Goal: Task Accomplishment & Management: Manage account settings

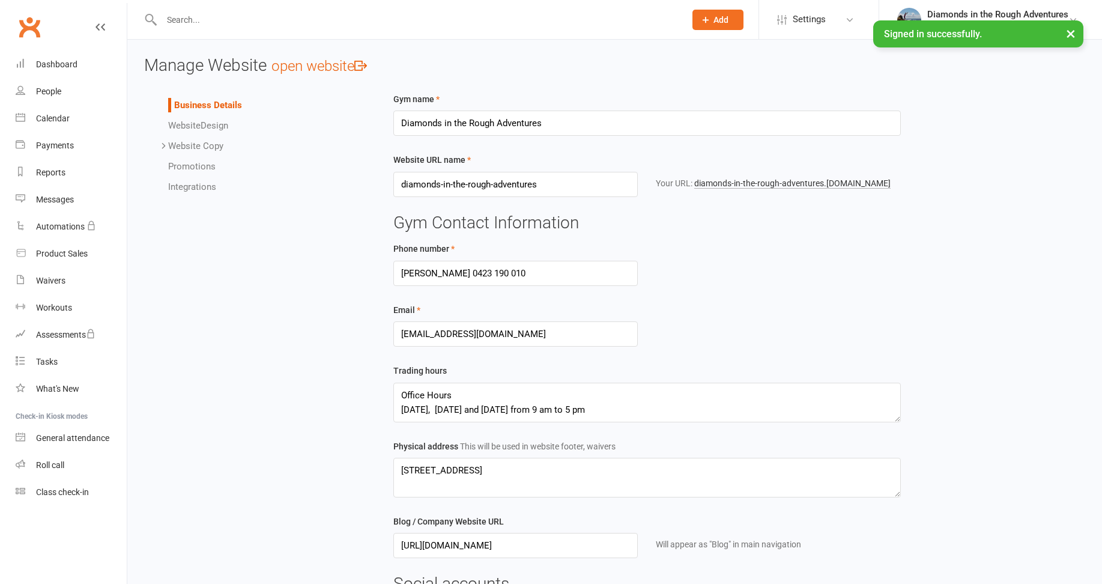
click at [207, 20] on input "text" at bounding box center [417, 19] width 519 height 17
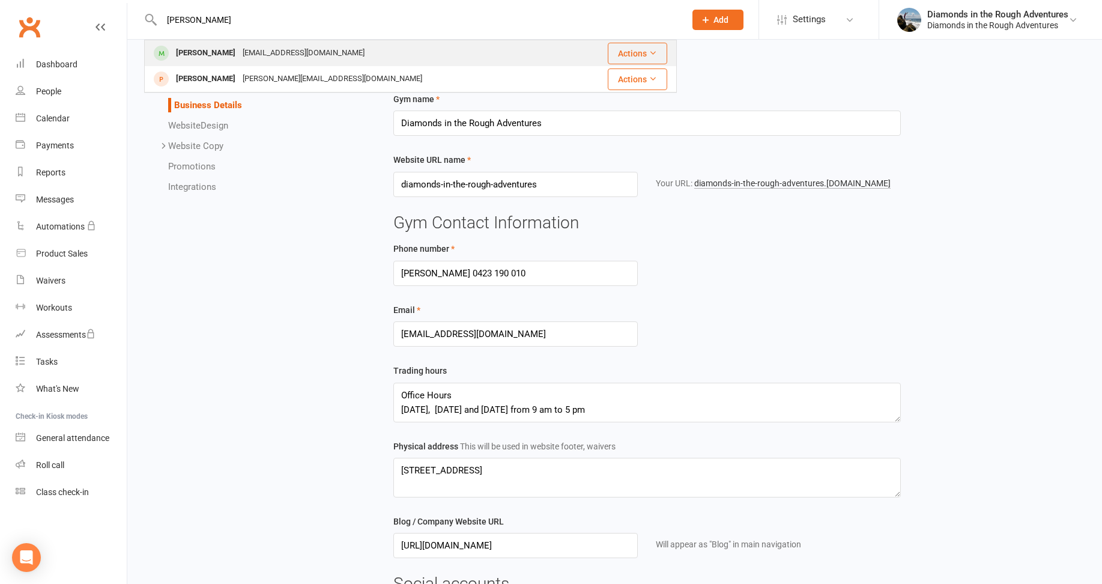
type input "[PERSON_NAME]"
click at [217, 53] on div "[PERSON_NAME]" at bounding box center [205, 52] width 67 height 17
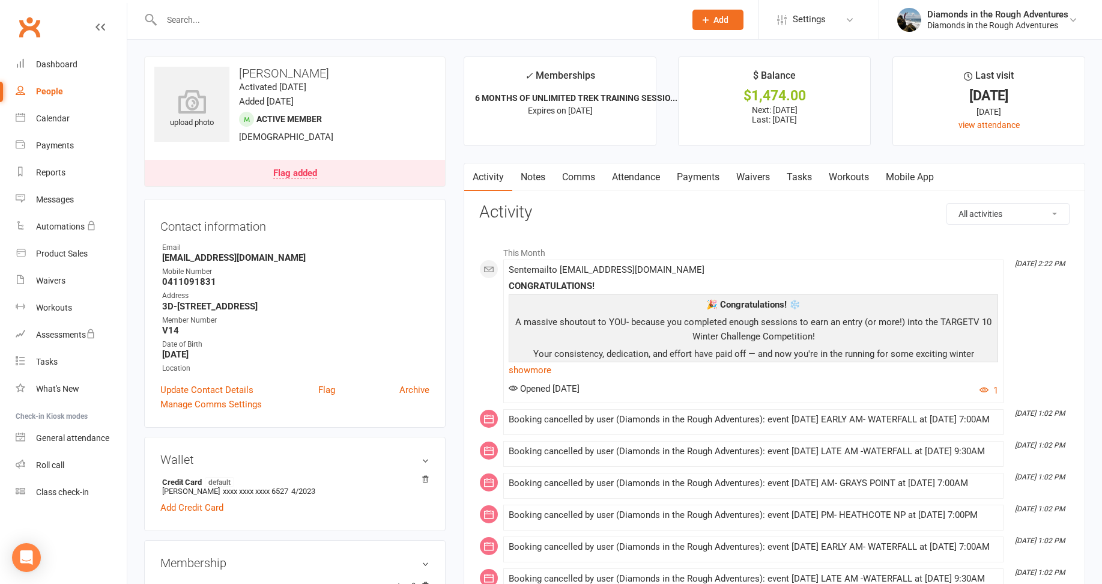
click at [707, 174] on link "Payments" at bounding box center [698, 177] width 59 height 28
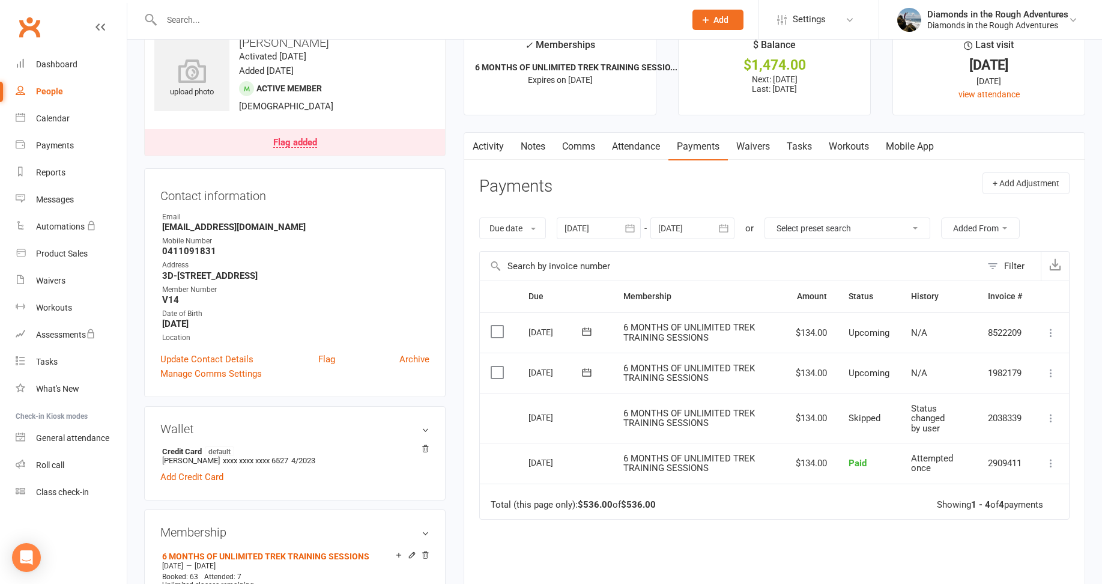
scroll to position [60, 0]
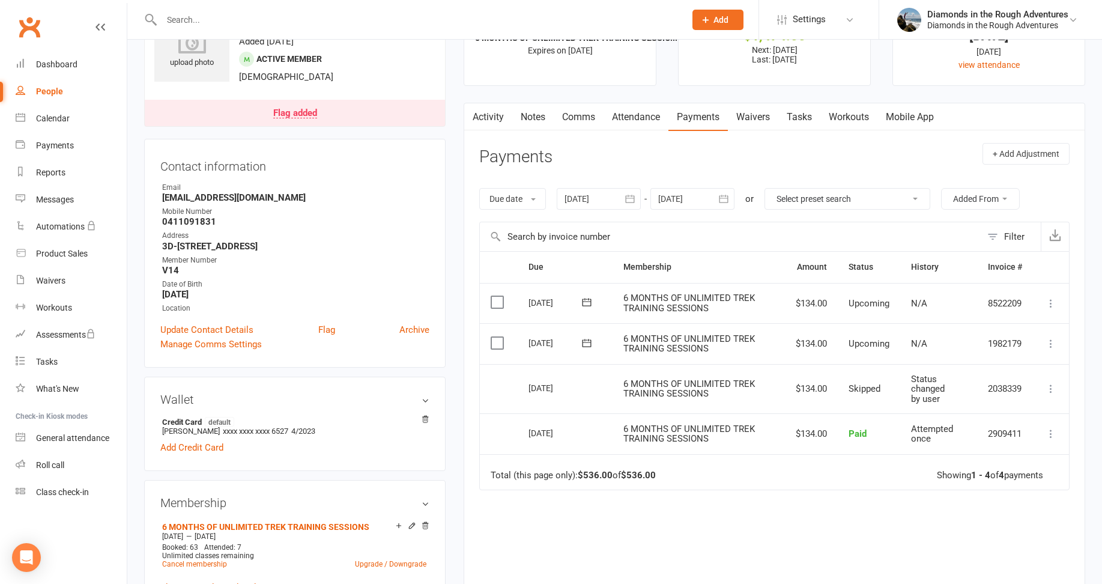
click at [1049, 341] on icon at bounding box center [1051, 344] width 12 height 12
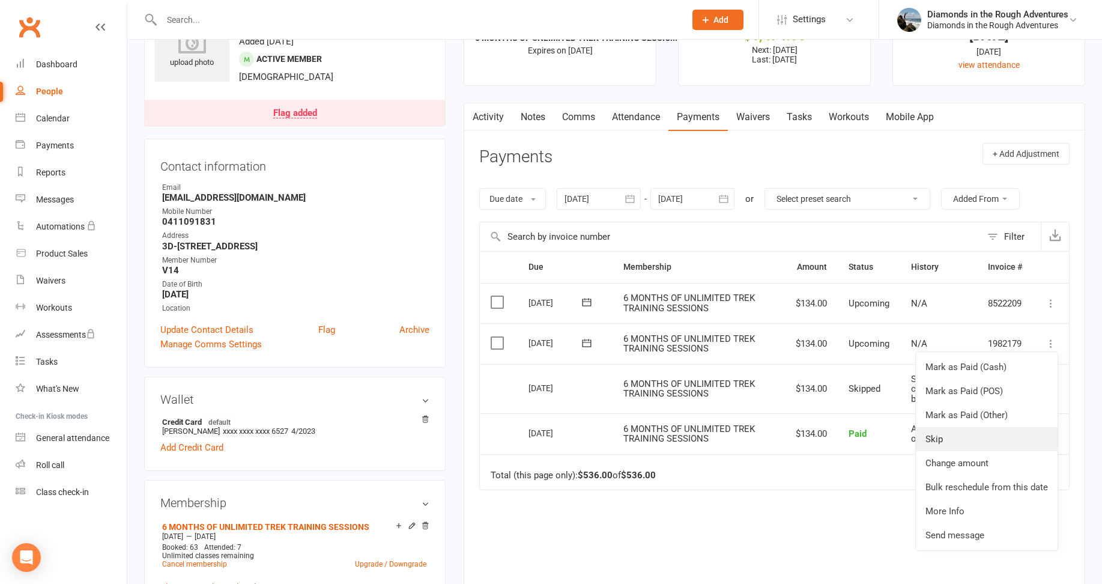
click at [941, 436] on link "Skip" at bounding box center [987, 439] width 142 height 24
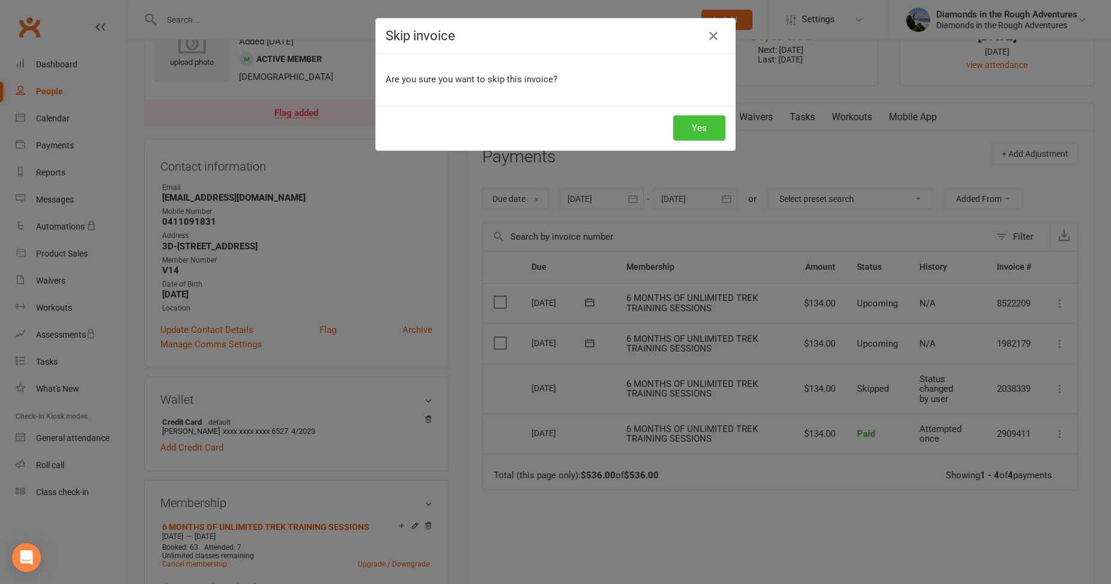
click at [694, 124] on button "Yes" at bounding box center [699, 127] width 52 height 25
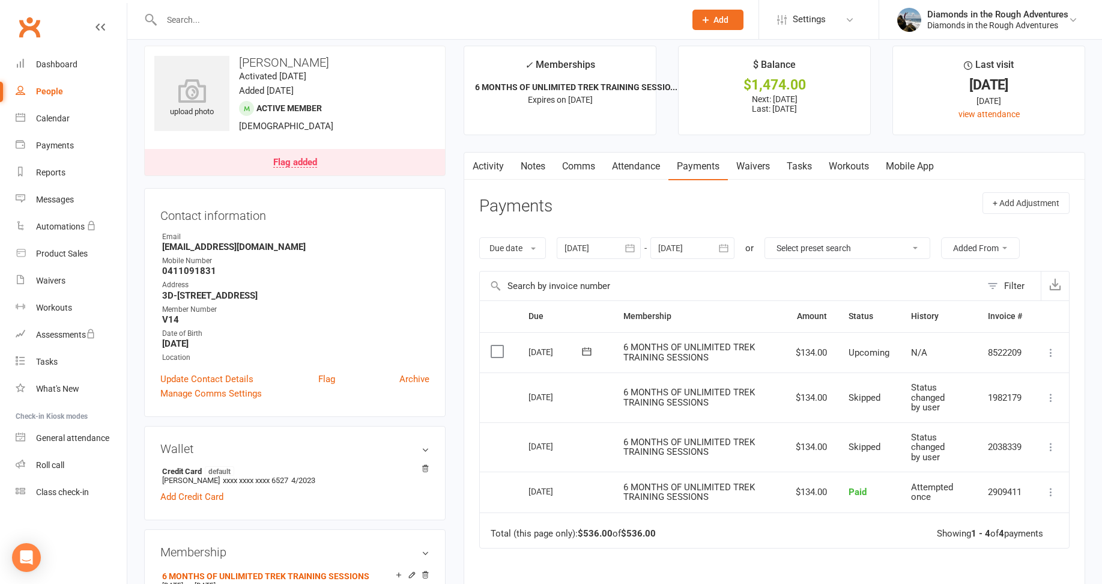
scroll to position [0, 0]
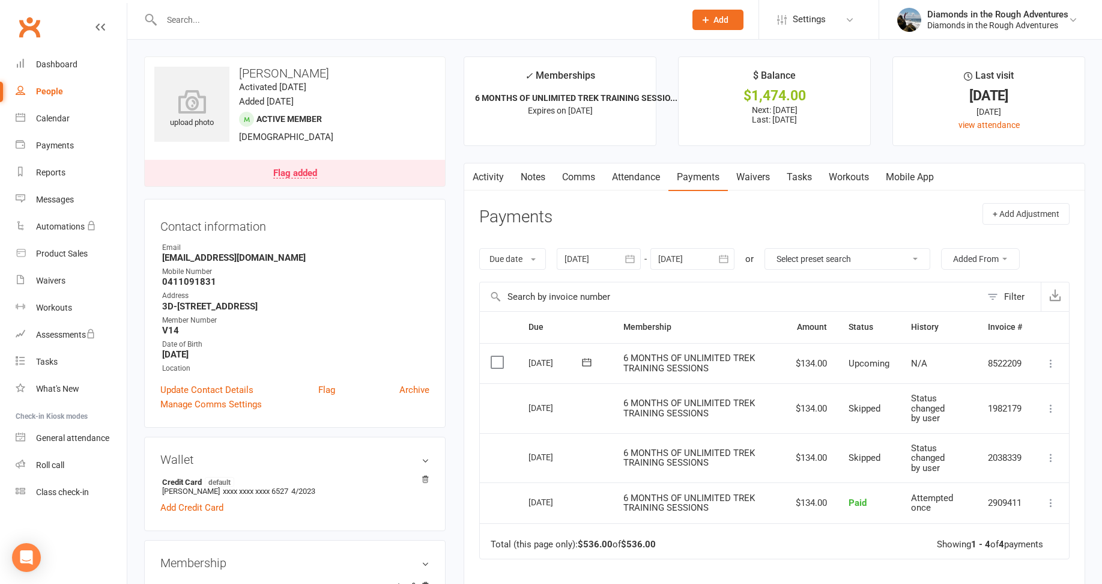
click at [642, 177] on link "Attendance" at bounding box center [636, 177] width 65 height 28
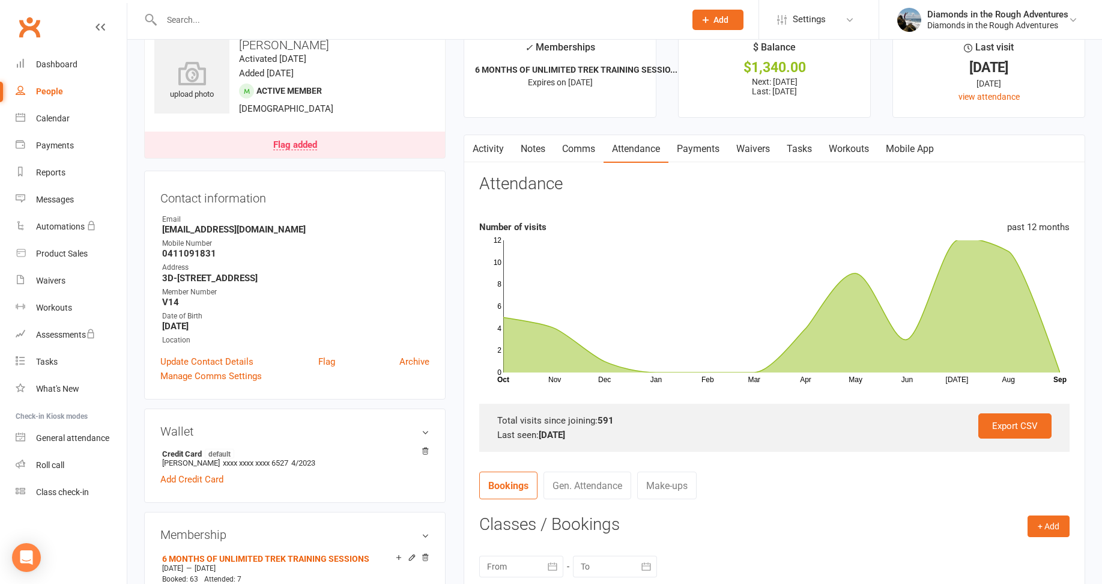
scroll to position [28, 0]
click at [59, 63] on div "Dashboard" at bounding box center [56, 64] width 41 height 10
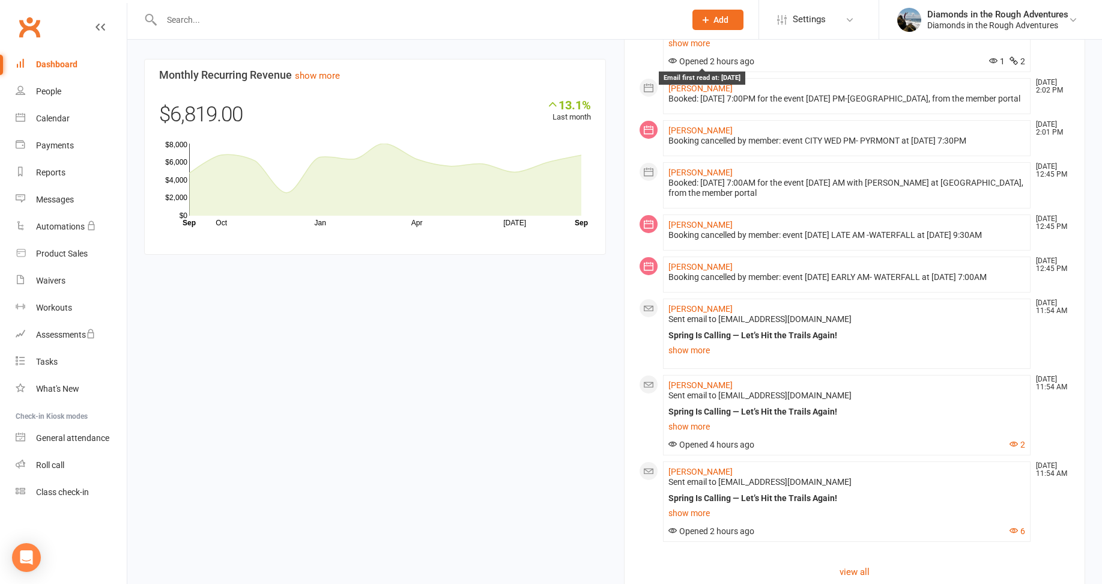
scroll to position [721, 0]
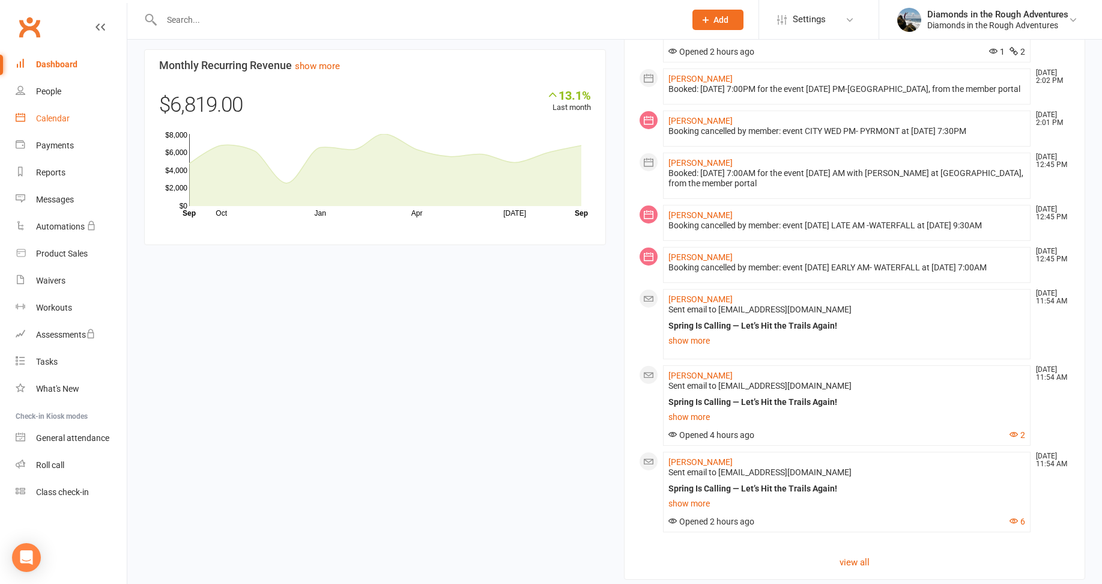
click at [56, 118] on div "Calendar" at bounding box center [53, 119] width 34 height 10
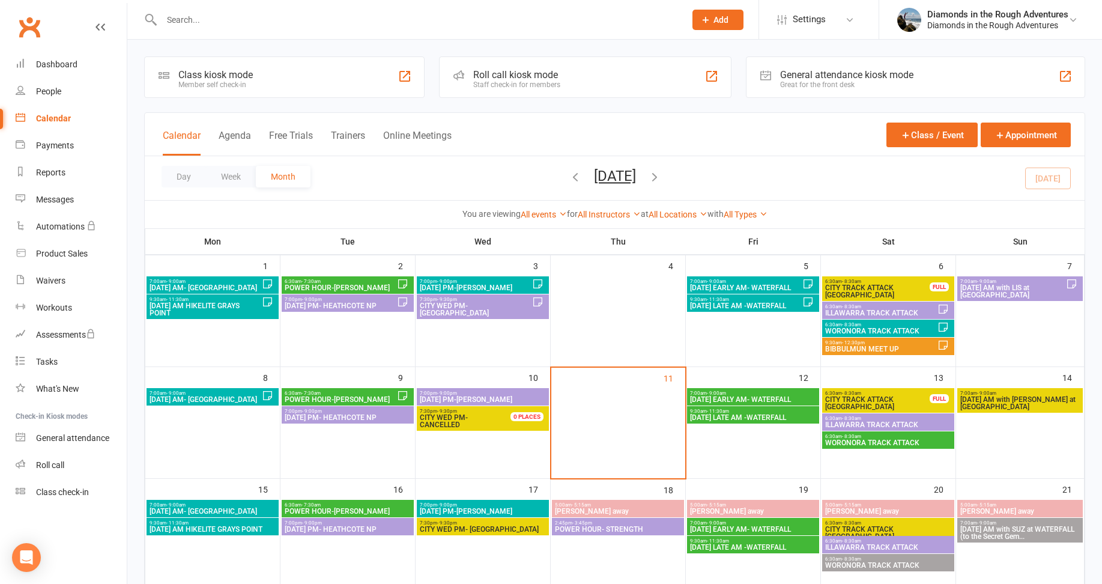
click at [769, 399] on span "[DATE] EARLY AM- WATERFALL" at bounding box center [753, 399] width 127 height 7
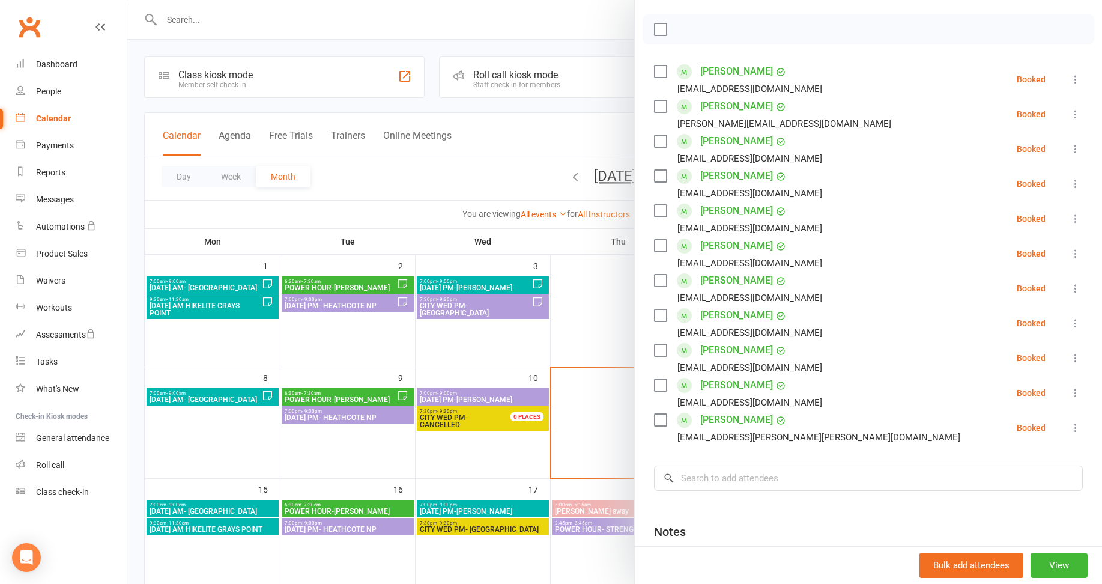
scroll to position [180, 0]
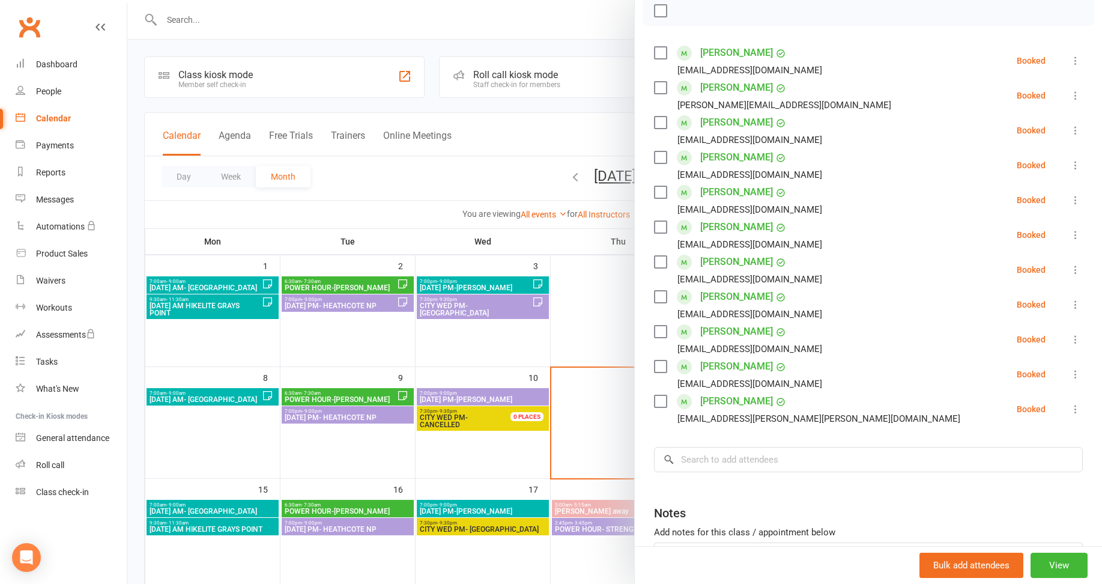
click at [588, 336] on div at bounding box center [614, 292] width 975 height 584
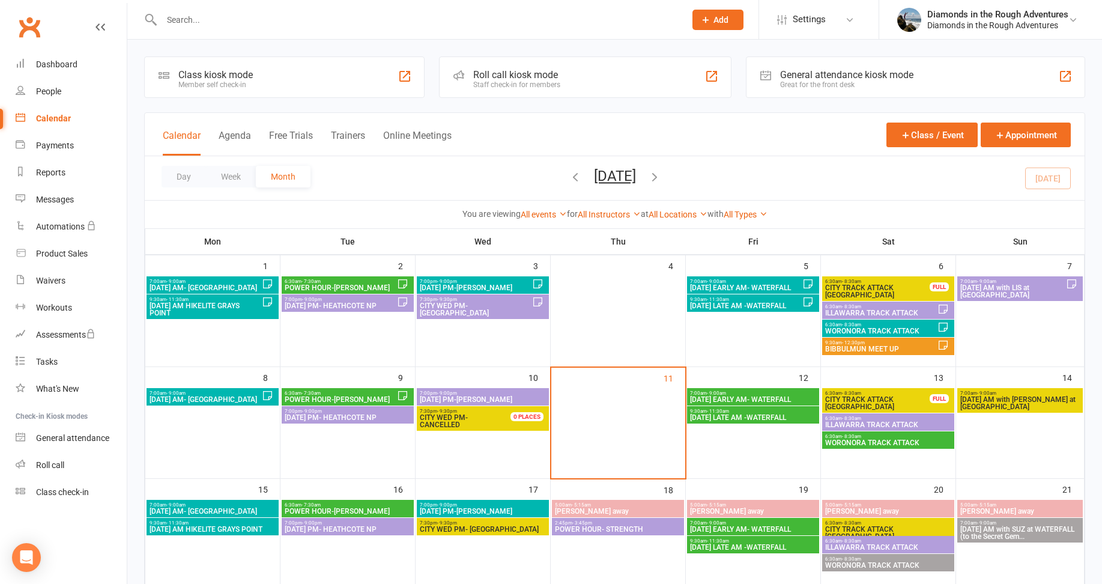
click at [758, 418] on span "[DATE] LATE AM -WATERFALL" at bounding box center [753, 417] width 127 height 7
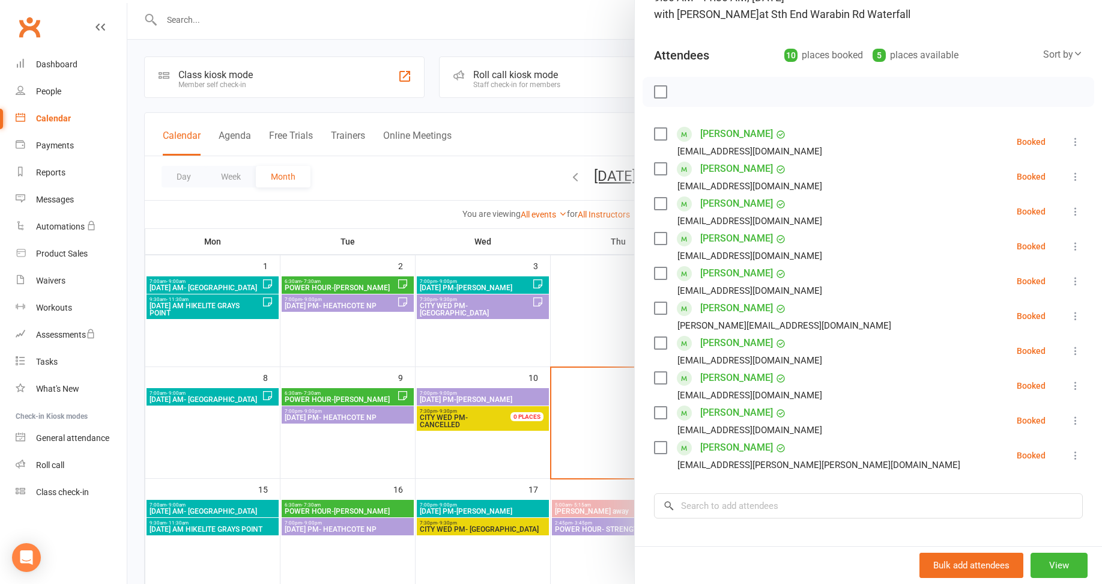
scroll to position [120, 0]
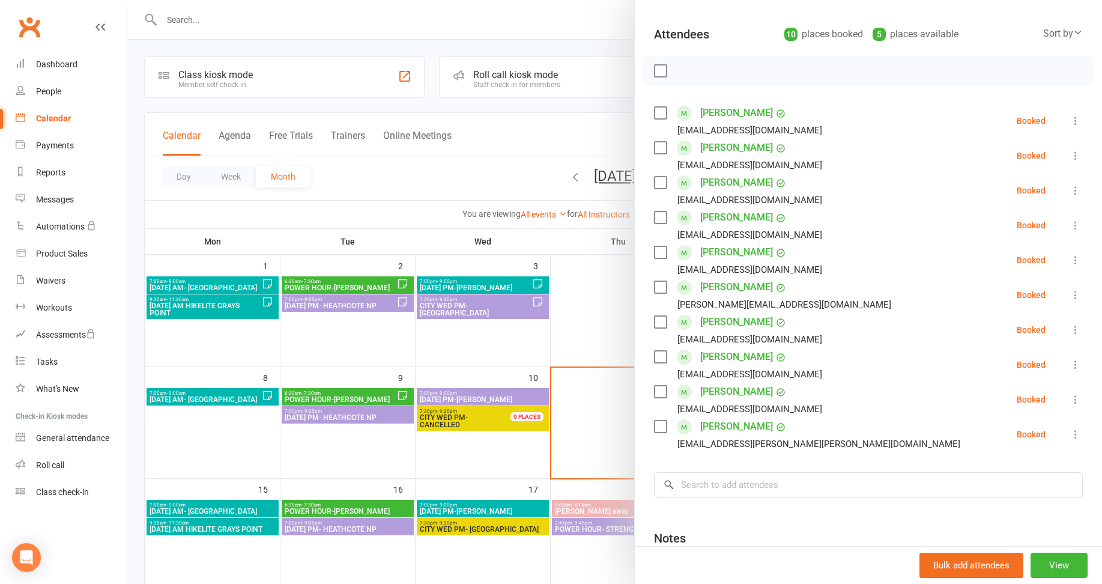
click at [590, 314] on div at bounding box center [614, 292] width 975 height 584
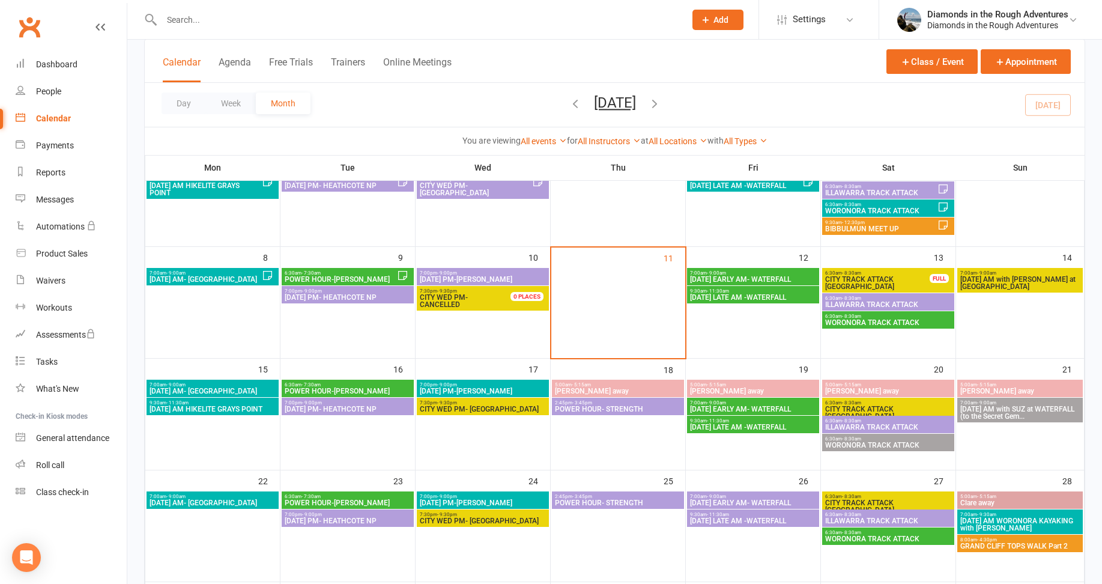
click at [195, 19] on input "text" at bounding box center [417, 19] width 519 height 17
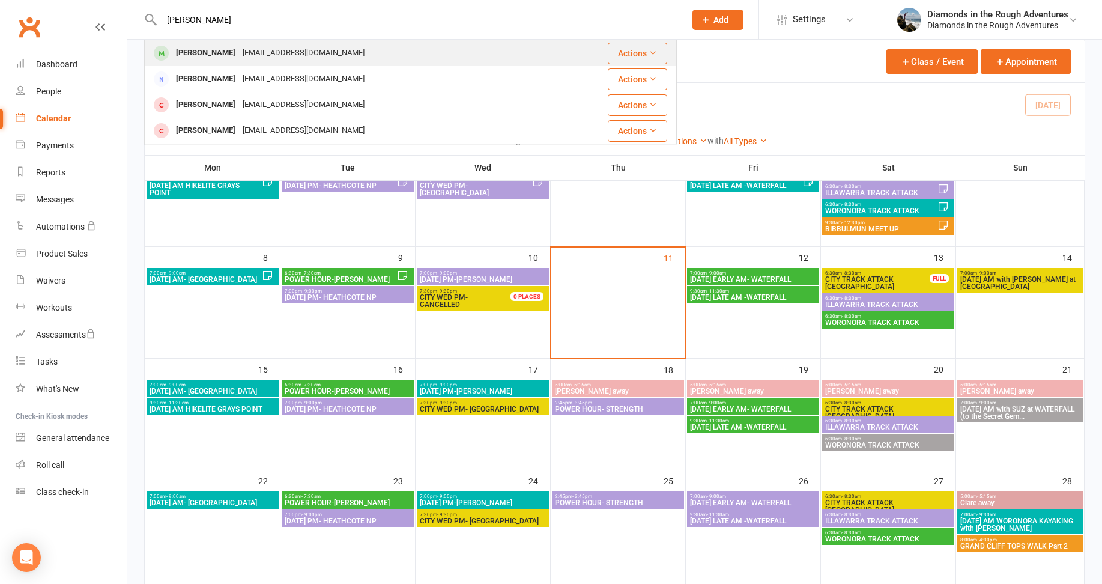
type input "[PERSON_NAME]"
click at [208, 53] on div "[PERSON_NAME]" at bounding box center [205, 52] width 67 height 17
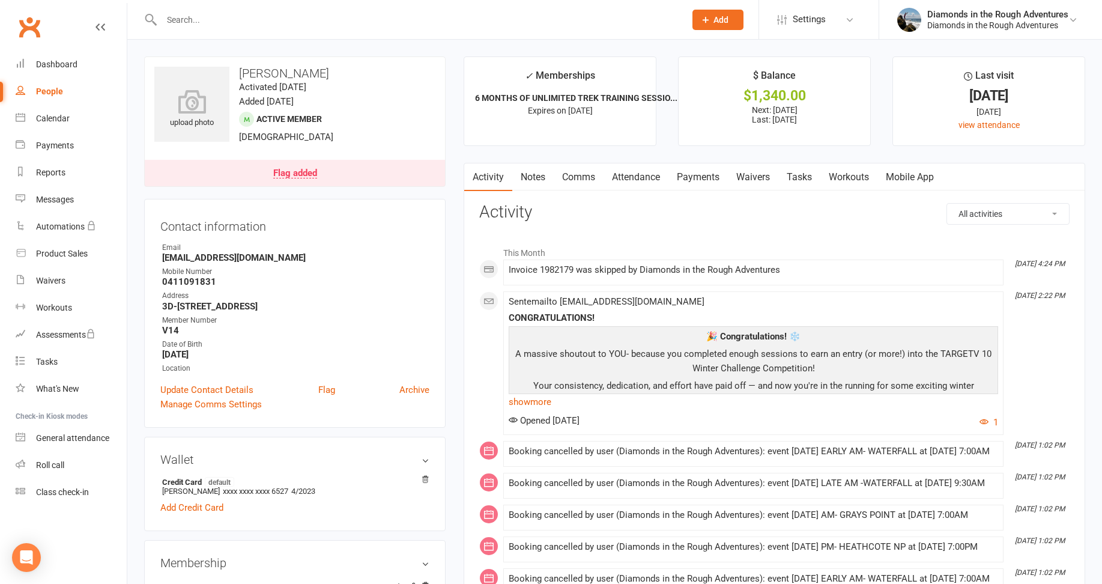
click at [646, 175] on link "Attendance" at bounding box center [636, 177] width 65 height 28
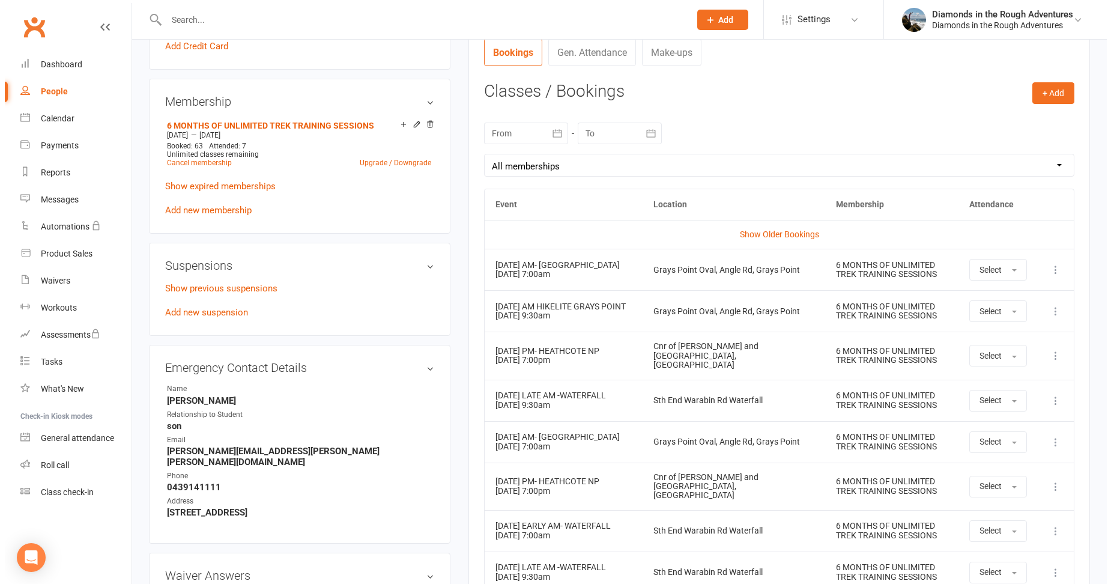
scroll to position [481, 0]
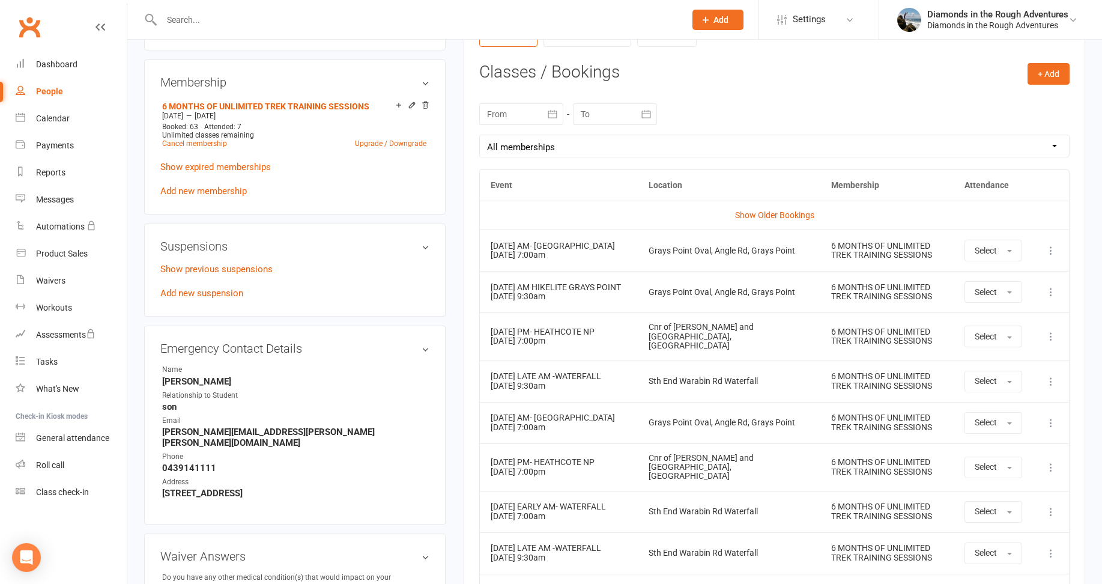
click at [1047, 251] on icon at bounding box center [1051, 250] width 12 height 12
click at [979, 318] on link "Remove booking" at bounding box center [998, 322] width 119 height 24
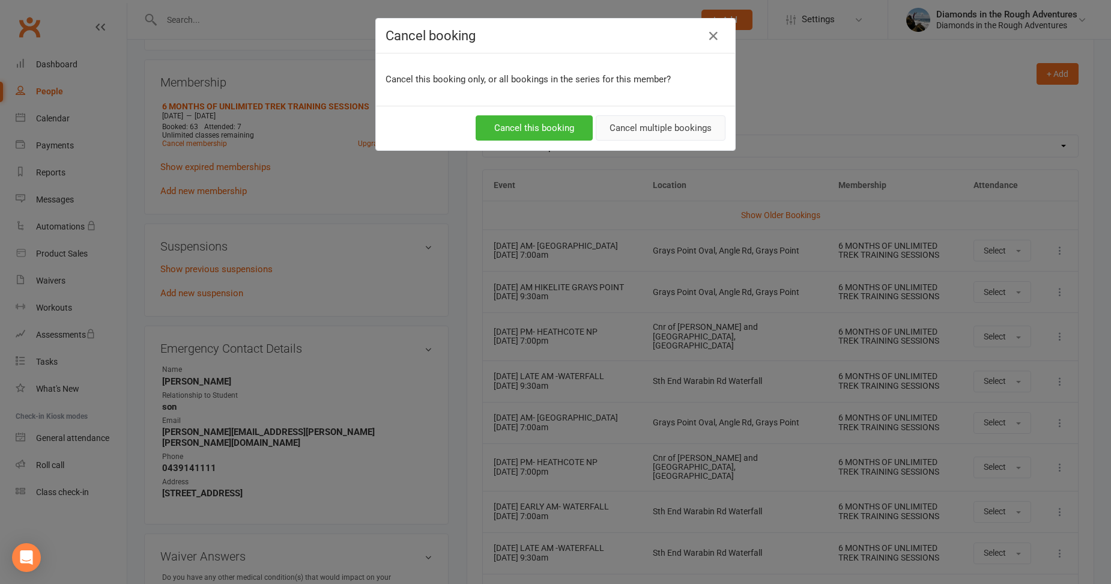
click at [655, 127] on button "Cancel multiple bookings" at bounding box center [661, 127] width 130 height 25
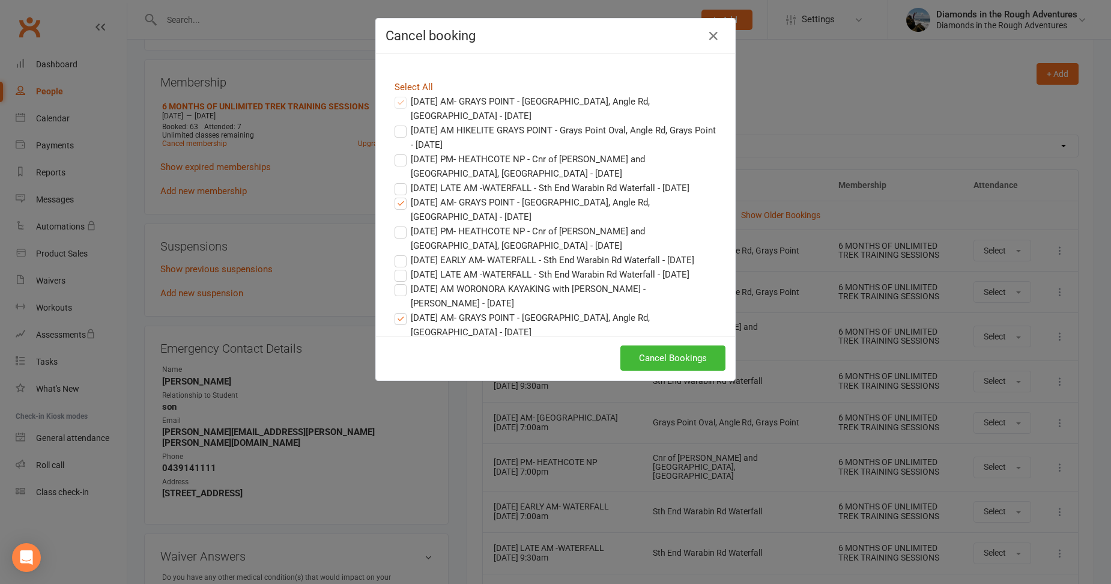
click at [402, 87] on link "Select All" at bounding box center [414, 87] width 38 height 11
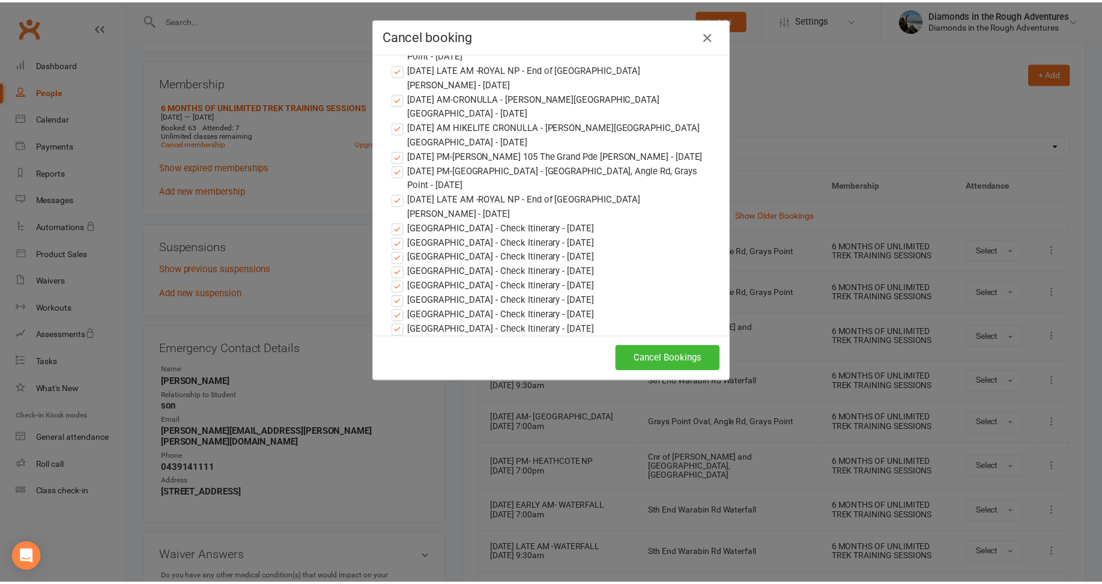
scroll to position [1445, 0]
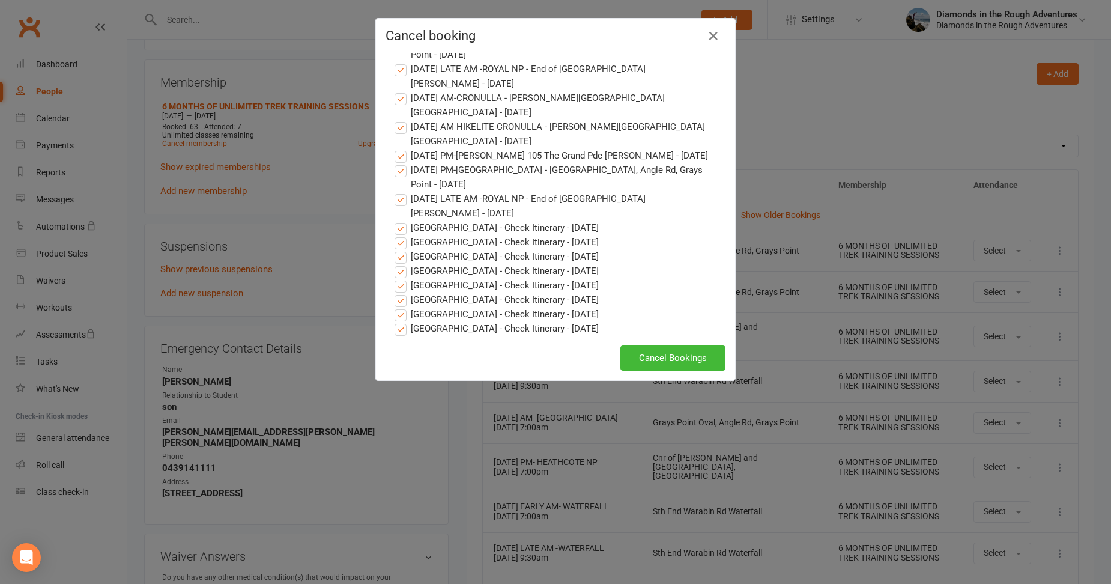
click at [396, 226] on label "[GEOGRAPHIC_DATA] - Check Itinerary - [DATE]" at bounding box center [497, 227] width 204 height 14
click at [393, 220] on input "[GEOGRAPHIC_DATA] - Check Itinerary - [DATE]" at bounding box center [390, 220] width 8 height 0
click at [396, 242] on label "[GEOGRAPHIC_DATA] - Check Itinerary - [DATE]" at bounding box center [497, 242] width 204 height 14
click at [393, 235] on input "[GEOGRAPHIC_DATA] - Check Itinerary - [DATE]" at bounding box center [390, 235] width 8 height 0
drag, startPoint x: 396, startPoint y: 254, endPoint x: 396, endPoint y: 261, distance: 7.8
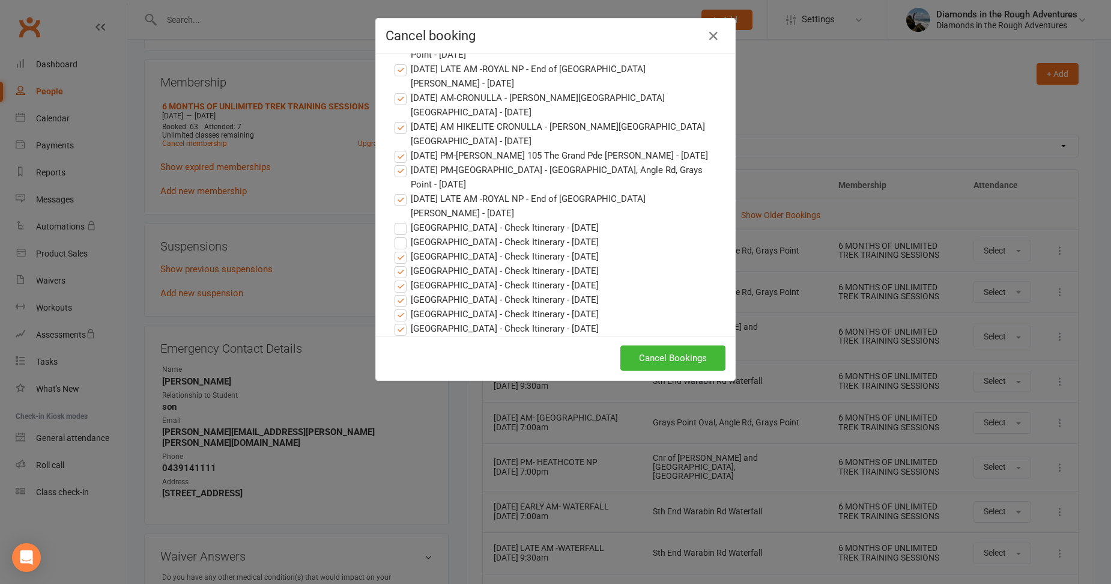
click at [396, 255] on label "[GEOGRAPHIC_DATA] - Check Itinerary - [DATE]" at bounding box center [497, 256] width 204 height 14
click at [393, 249] on input "[GEOGRAPHIC_DATA] - Check Itinerary - [DATE]" at bounding box center [390, 249] width 8 height 0
click at [395, 273] on label "[GEOGRAPHIC_DATA] - Check Itinerary - [DATE]" at bounding box center [497, 271] width 204 height 14
click at [393, 264] on input "[GEOGRAPHIC_DATA] - Check Itinerary - [DATE]" at bounding box center [390, 264] width 8 height 0
click at [398, 284] on label "[GEOGRAPHIC_DATA] - Check Itinerary - [DATE]" at bounding box center [497, 285] width 204 height 14
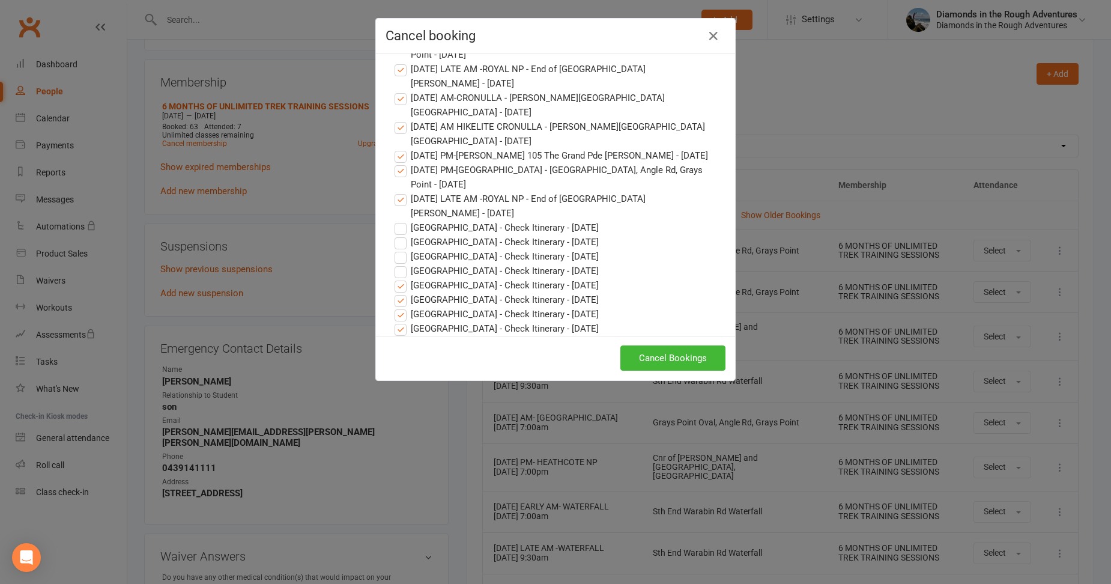
click at [393, 278] on input "[GEOGRAPHIC_DATA] - Check Itinerary - [DATE]" at bounding box center [390, 278] width 8 height 0
click at [396, 296] on label "[GEOGRAPHIC_DATA] - Check Itinerary - [DATE]" at bounding box center [497, 300] width 204 height 14
click at [393, 293] on input "[GEOGRAPHIC_DATA] - Check Itinerary - [DATE]" at bounding box center [390, 293] width 8 height 0
drag, startPoint x: 396, startPoint y: 311, endPoint x: 396, endPoint y: 321, distance: 10.2
click at [396, 312] on label "[GEOGRAPHIC_DATA] - Check Itinerary - [DATE]" at bounding box center [497, 314] width 204 height 14
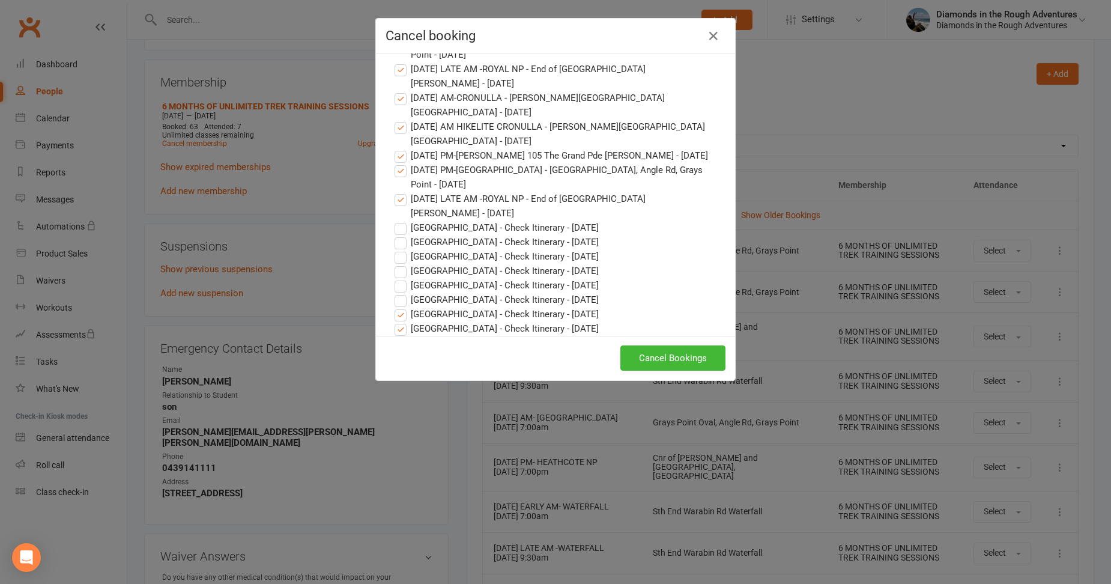
click at [393, 307] on input "[GEOGRAPHIC_DATA] - Check Itinerary - [DATE]" at bounding box center [390, 307] width 8 height 0
drag, startPoint x: 396, startPoint y: 323, endPoint x: 452, endPoint y: 311, distance: 57.1
click at [396, 324] on label "[GEOGRAPHIC_DATA] - Check Itinerary - [DATE]" at bounding box center [497, 328] width 204 height 14
click at [393, 321] on input "[GEOGRAPHIC_DATA] - Check Itinerary - [DATE]" at bounding box center [390, 321] width 8 height 0
click at [687, 356] on button "Cancel Bookings" at bounding box center [673, 357] width 105 height 25
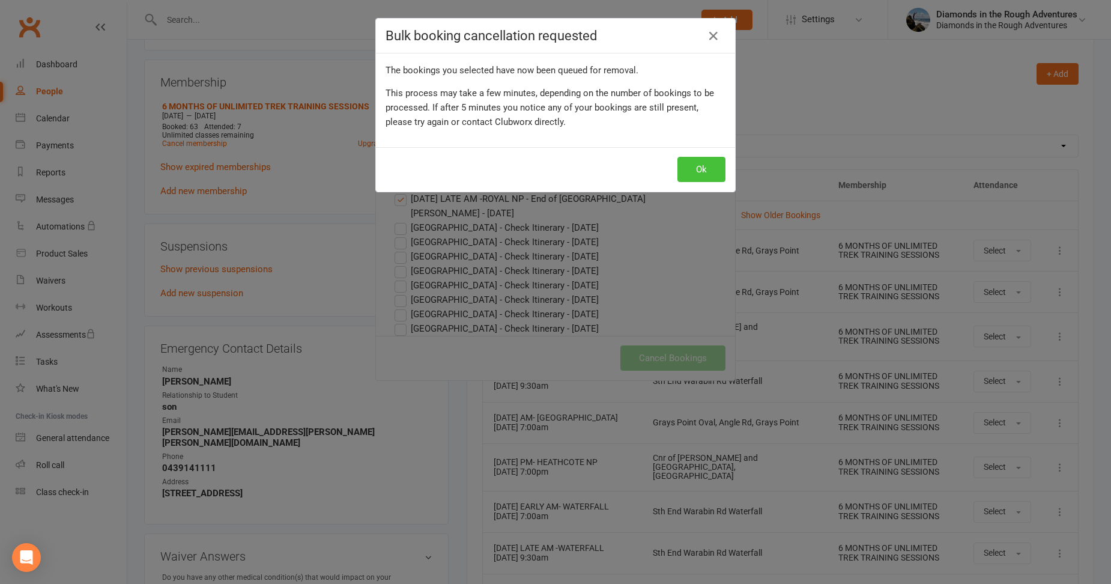
click at [703, 171] on button "Ok" at bounding box center [702, 169] width 48 height 25
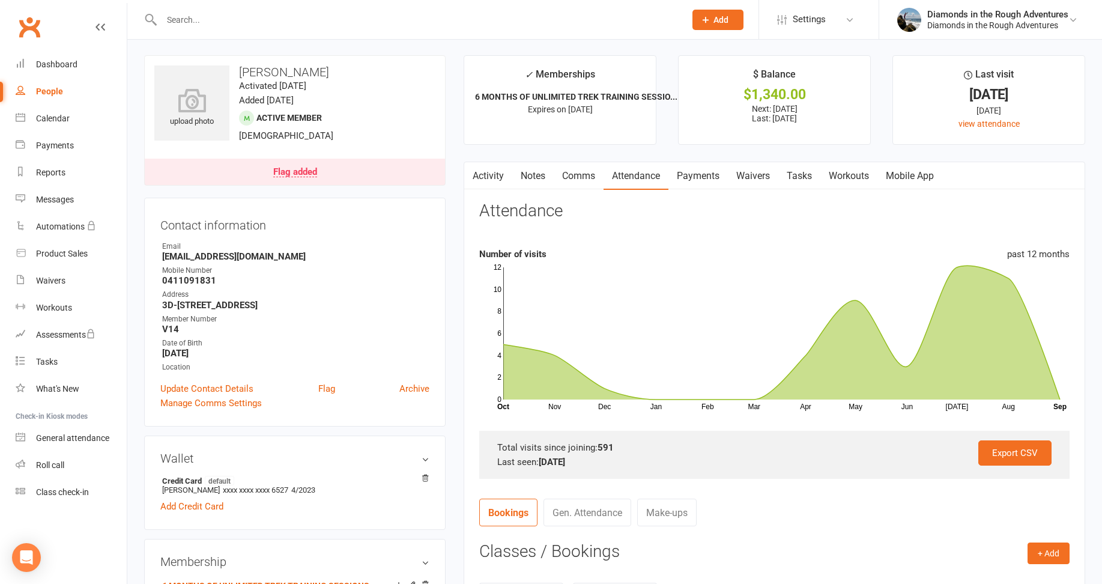
scroll to position [0, 0]
click at [706, 176] on link "Payments" at bounding box center [698, 177] width 59 height 28
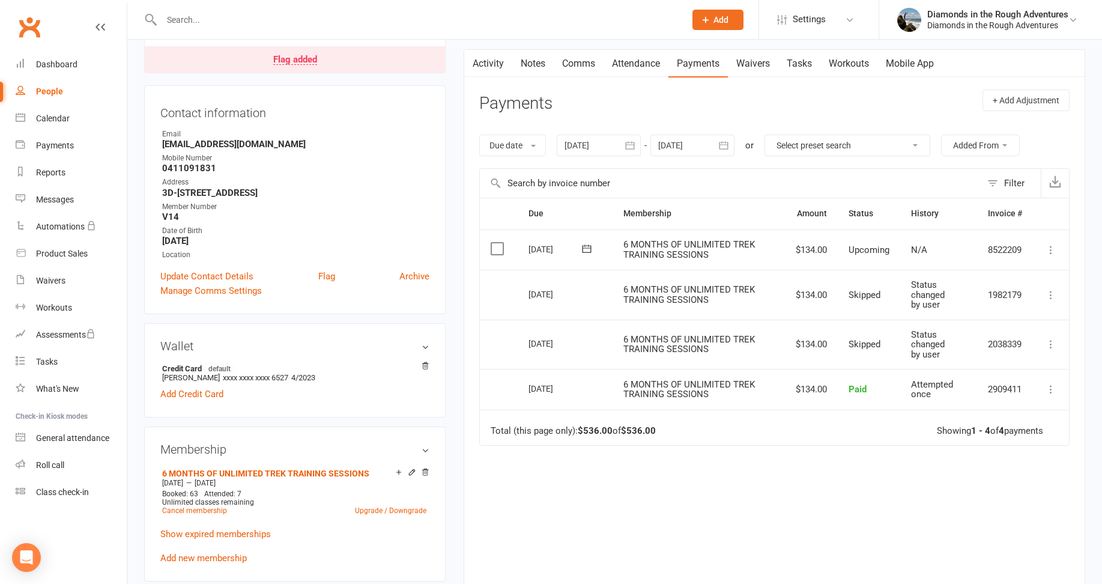
scroll to position [180, 0]
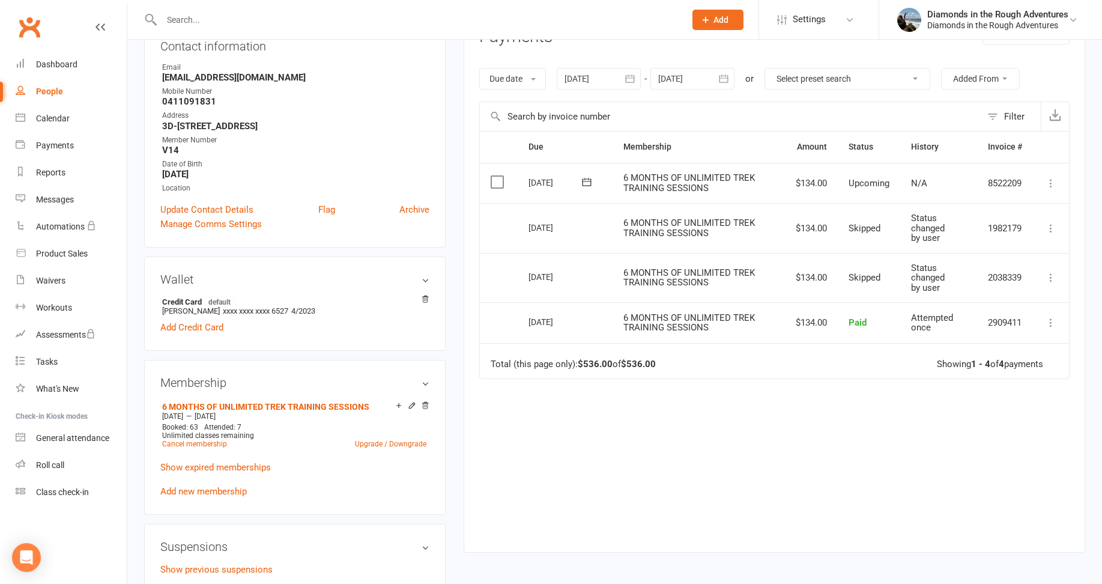
click at [1052, 181] on icon at bounding box center [1051, 183] width 12 height 12
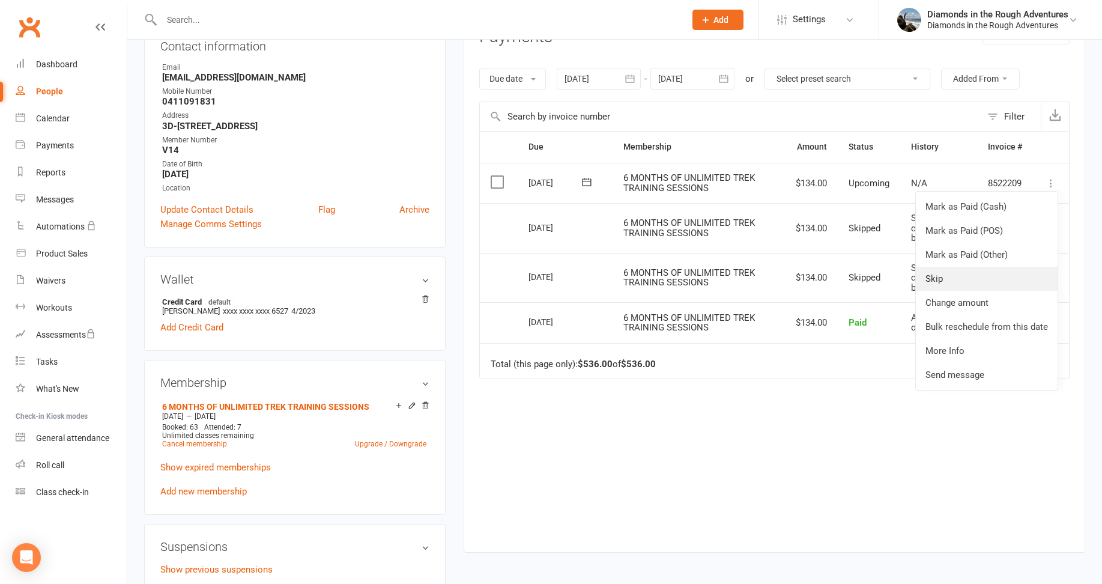
click at [949, 276] on link "Skip" at bounding box center [987, 279] width 142 height 24
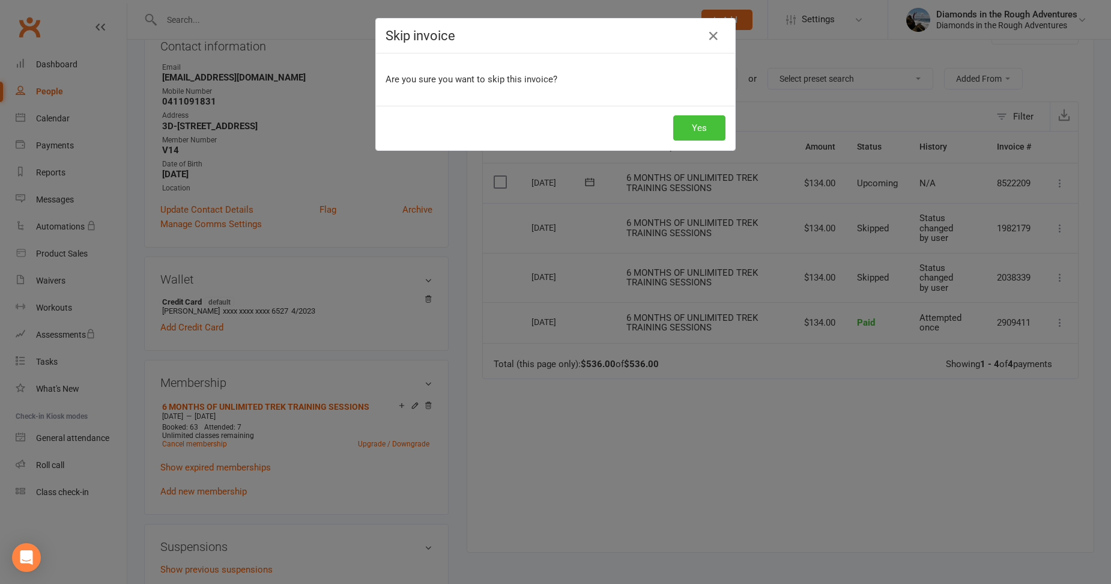
click at [690, 123] on button "Yes" at bounding box center [699, 127] width 52 height 25
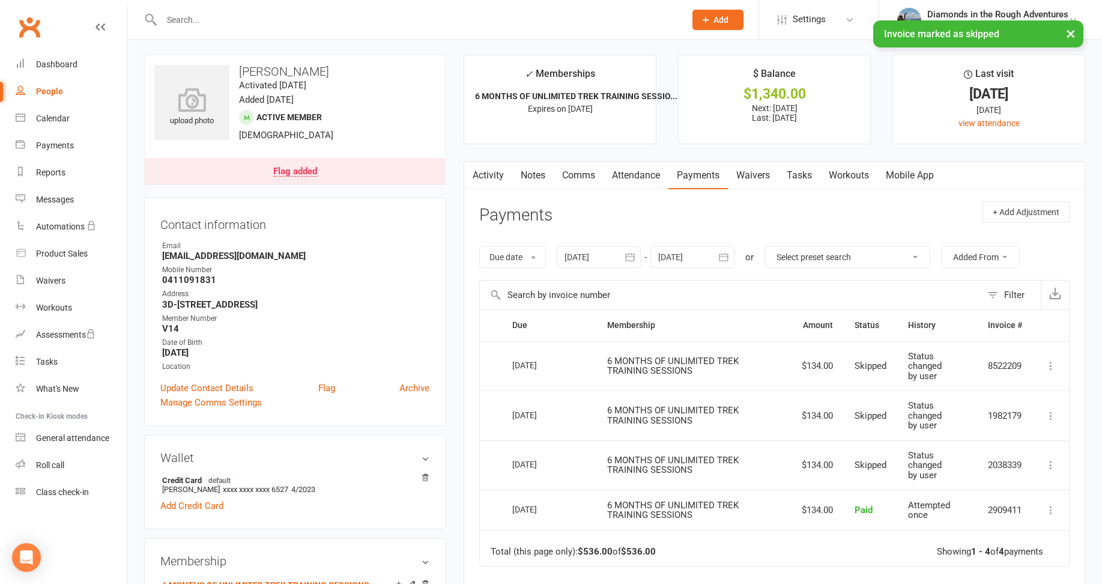
scroll to position [0, 0]
click at [688, 258] on div at bounding box center [693, 259] width 84 height 22
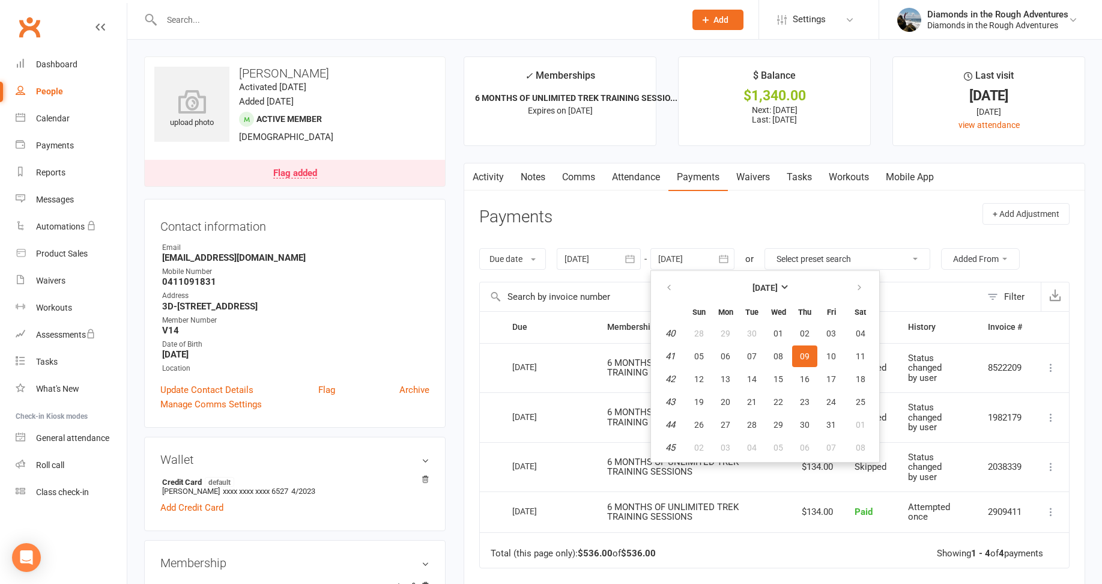
click at [752, 211] on header "Payments + Add Adjustment" at bounding box center [774, 219] width 591 height 33
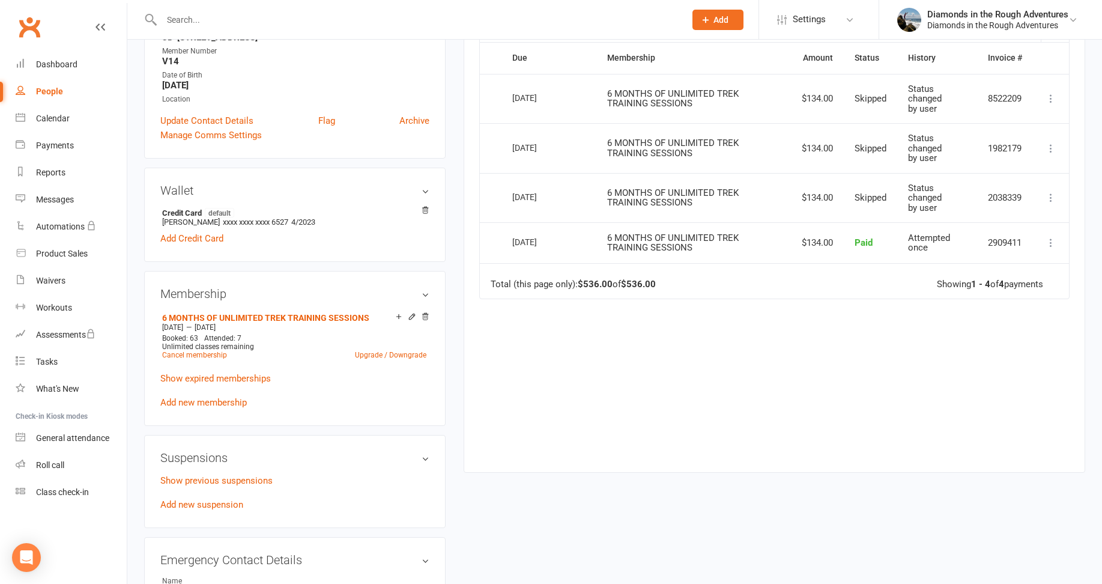
scroll to position [300, 0]
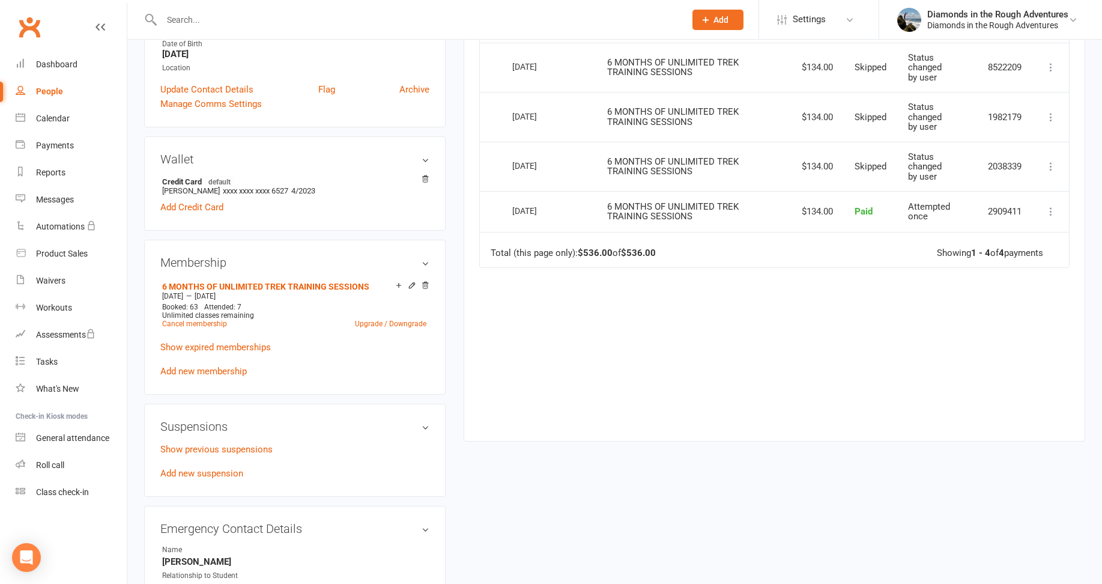
click at [663, 338] on div "Due Contact Membership Amount Status History Invoice # Select this [DATE] [PERS…" at bounding box center [774, 217] width 591 height 412
click at [51, 63] on div "Dashboard" at bounding box center [56, 64] width 41 height 10
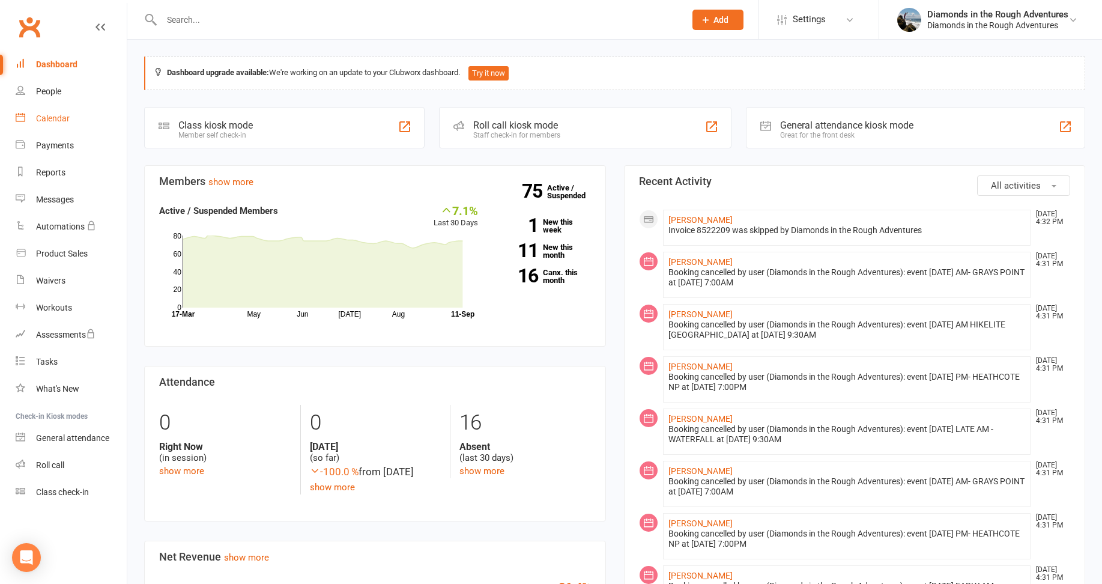
click at [52, 119] on div "Calendar" at bounding box center [53, 119] width 34 height 10
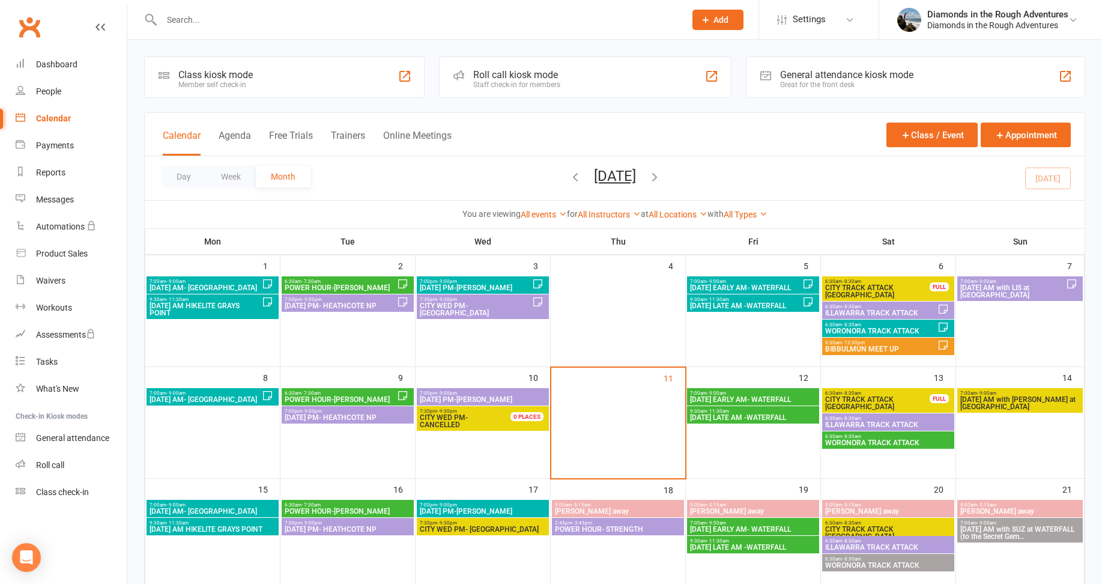
click at [879, 400] on span "CITY TRACK ATTACK [GEOGRAPHIC_DATA]" at bounding box center [878, 403] width 106 height 14
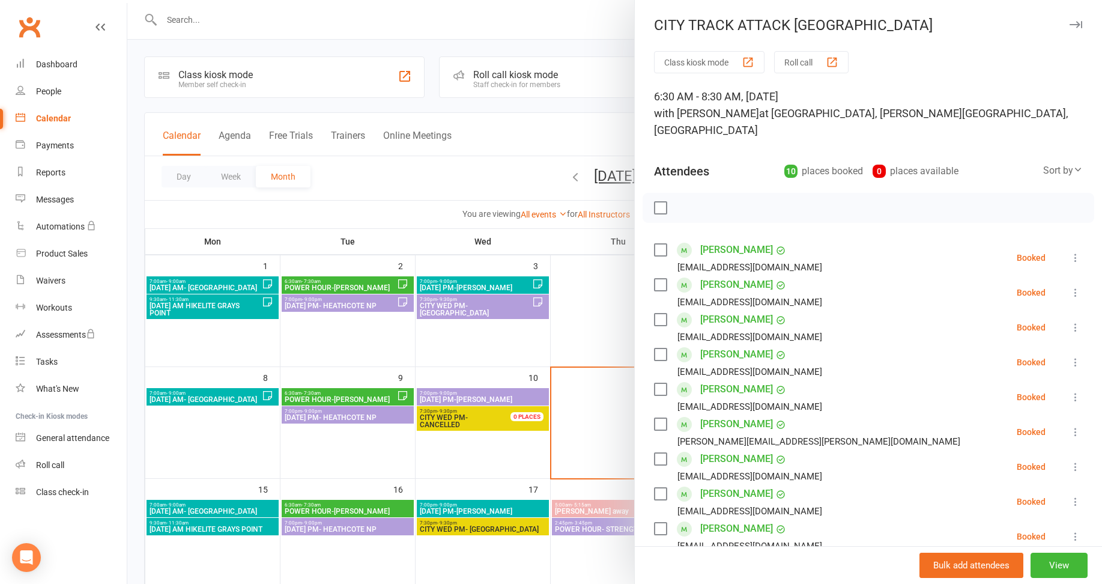
click at [419, 175] on div at bounding box center [614, 292] width 975 height 584
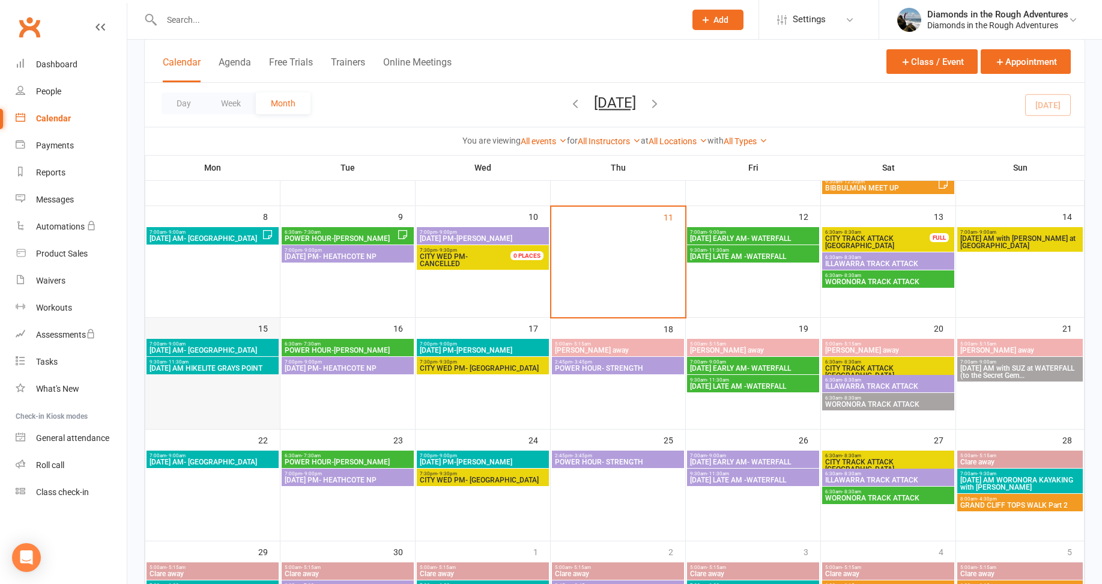
scroll to position [180, 0]
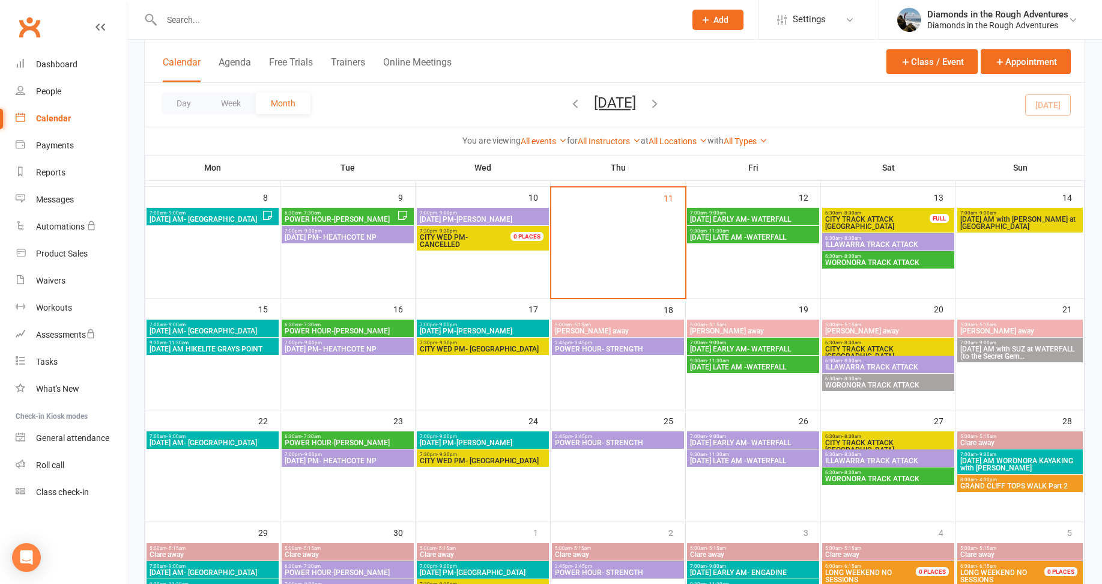
click at [1000, 464] on span "[DATE] AM WORONORA KAYAKING with [PERSON_NAME]" at bounding box center [1020, 464] width 121 height 14
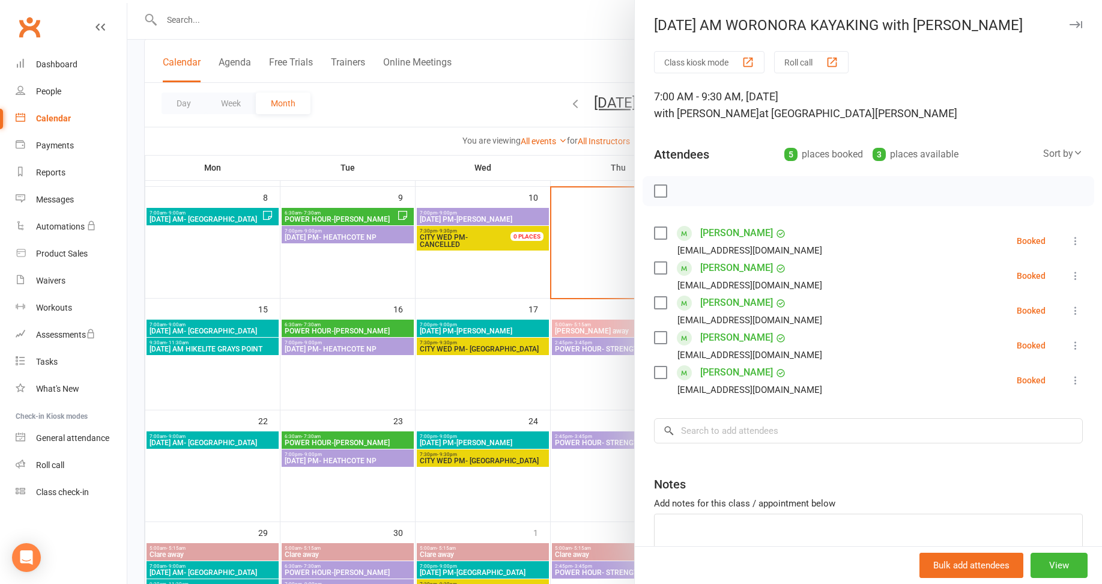
click at [795, 128] on div "Class kiosk mode Roll call 7:00 AM - 9:30 AM, [DATE] with [PERSON_NAME] at [PER…" at bounding box center [868, 332] width 467 height 562
click at [467, 105] on div at bounding box center [614, 292] width 975 height 584
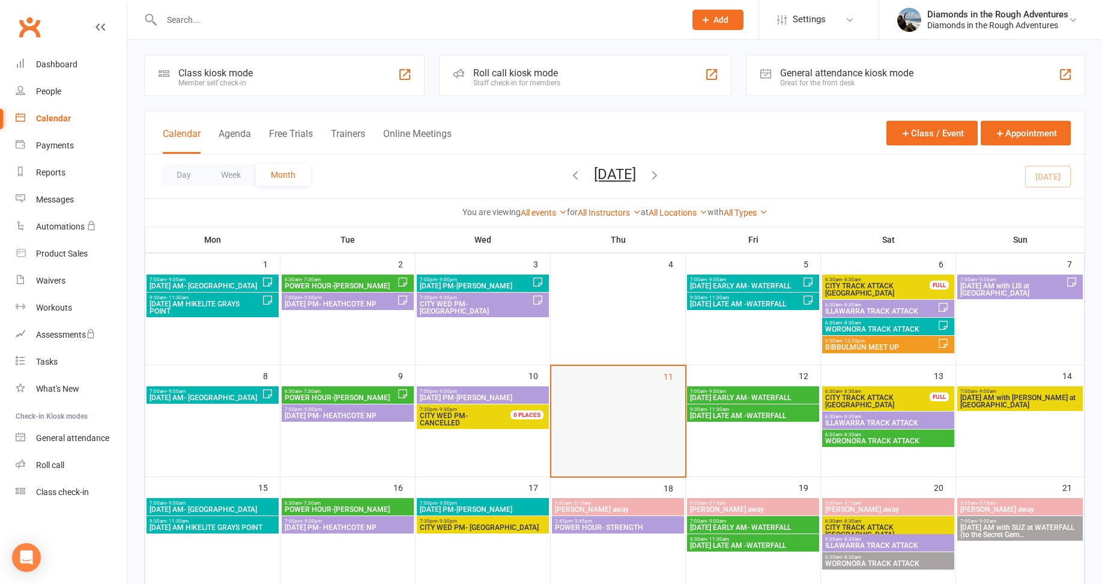
scroll to position [0, 0]
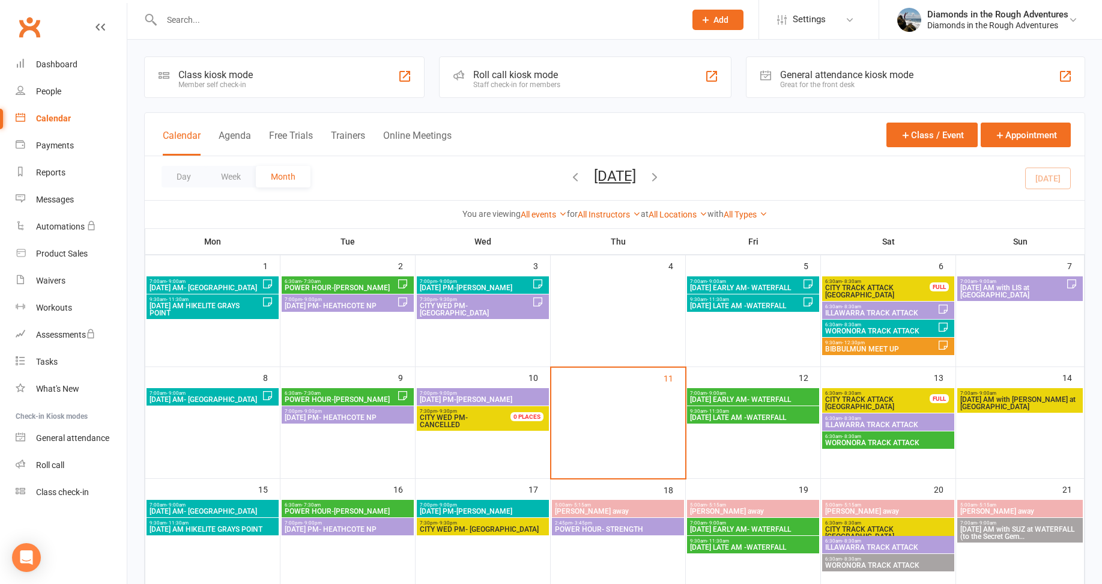
click at [922, 177] on div "Day Week Month [DATE] [DATE] Sun Mon Tue Wed Thu Fri Sat 31 01 02 03 04 05 06 0…" at bounding box center [615, 178] width 940 height 44
click at [661, 174] on icon "button" at bounding box center [654, 176] width 13 height 13
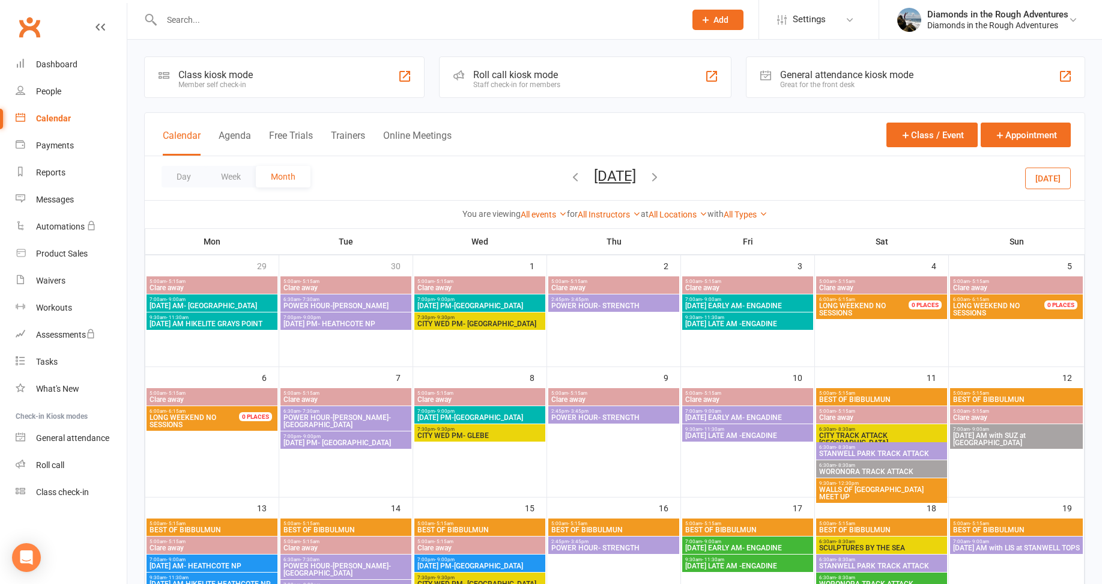
click at [569, 174] on icon "button" at bounding box center [575, 176] width 13 height 13
click at [582, 174] on span "[DATE] [DATE] Sun Mon Tue Wed Thu Fri Sat 31 01 02 03 04 05 06 07 08 09 10 11 1…" at bounding box center [615, 178] width 66 height 21
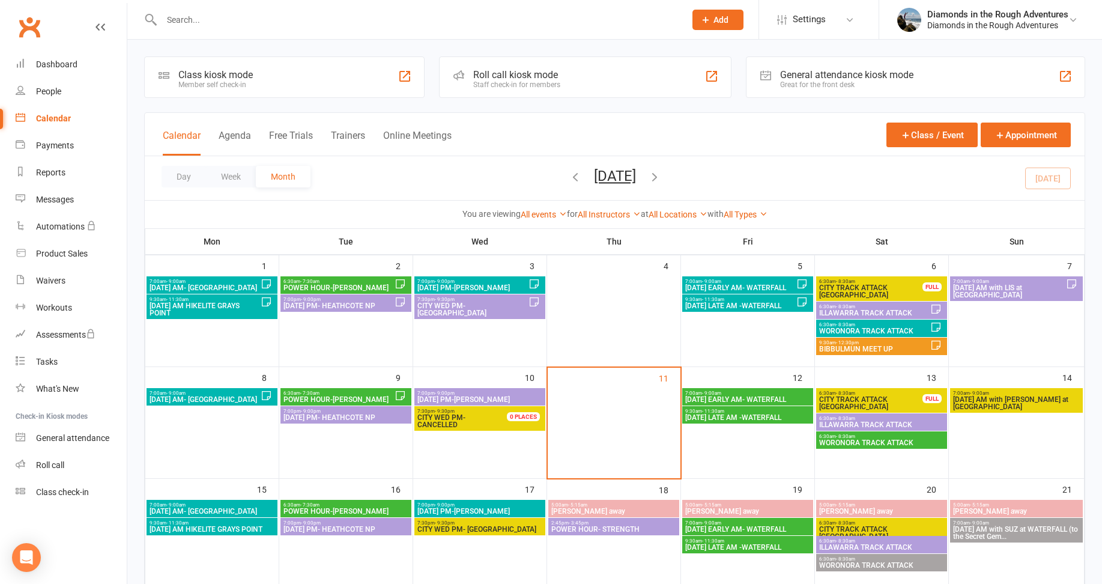
click at [764, 190] on div "Day Week Month [DATE] [DATE] Sun Mon Tue Wed Thu Fri Sat 31 01 02 03 04 05 06 0…" at bounding box center [615, 178] width 940 height 44
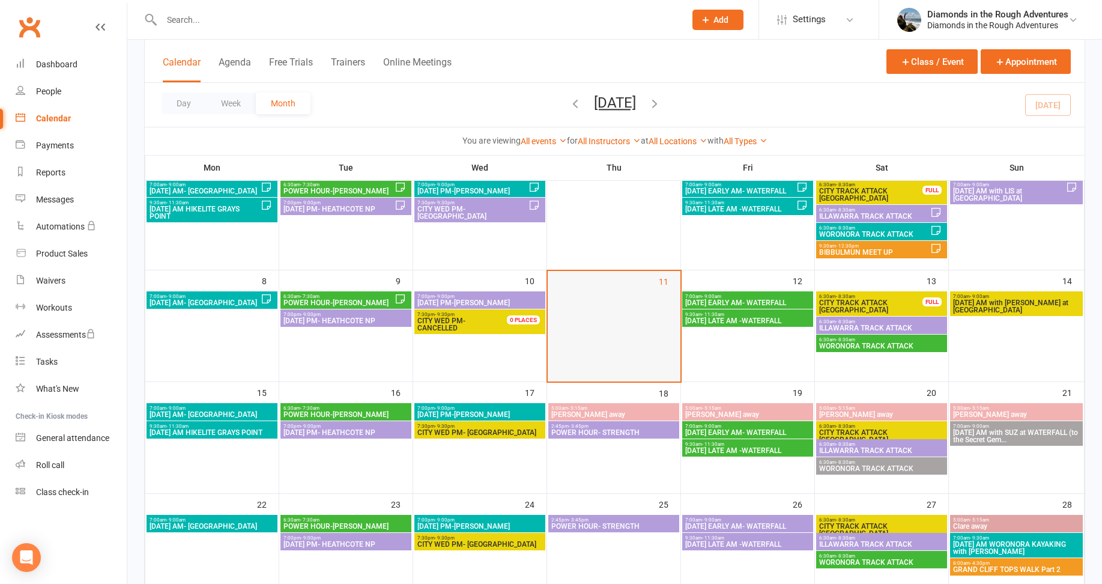
scroll to position [120, 0]
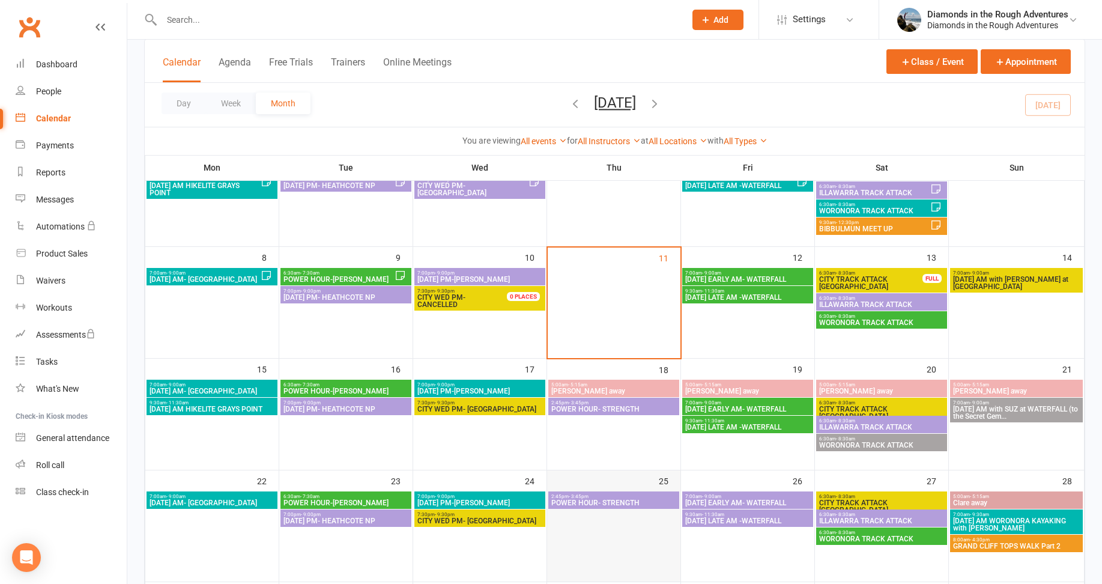
click at [600, 559] on td "25" at bounding box center [614, 526] width 134 height 112
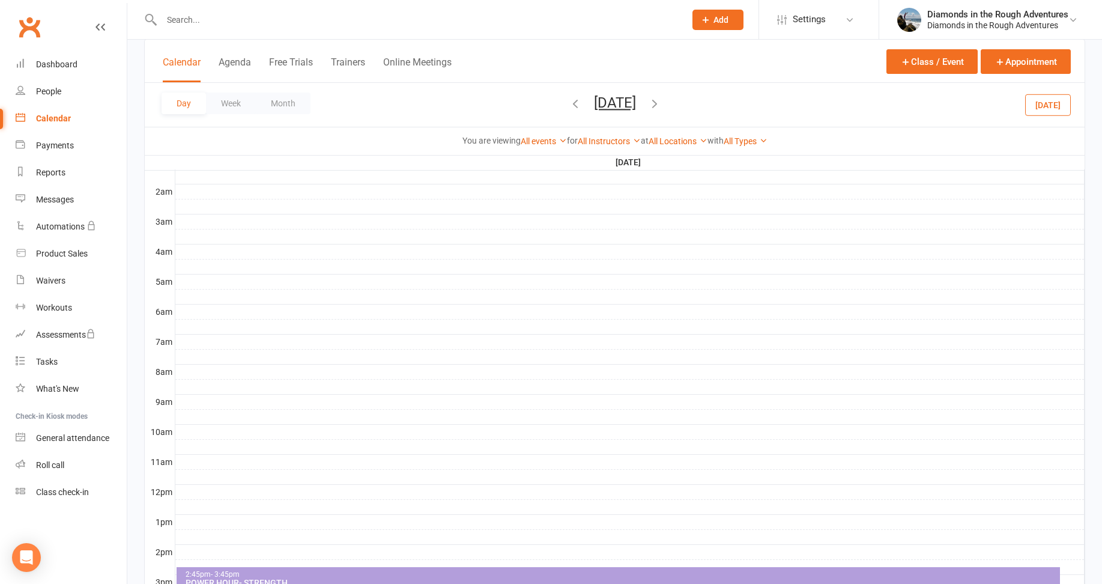
scroll to position [0, 0]
drag, startPoint x: 278, startPoint y: 100, endPoint x: 318, endPoint y: 108, distance: 41.0
click at [278, 100] on button "Month" at bounding box center [283, 104] width 55 height 22
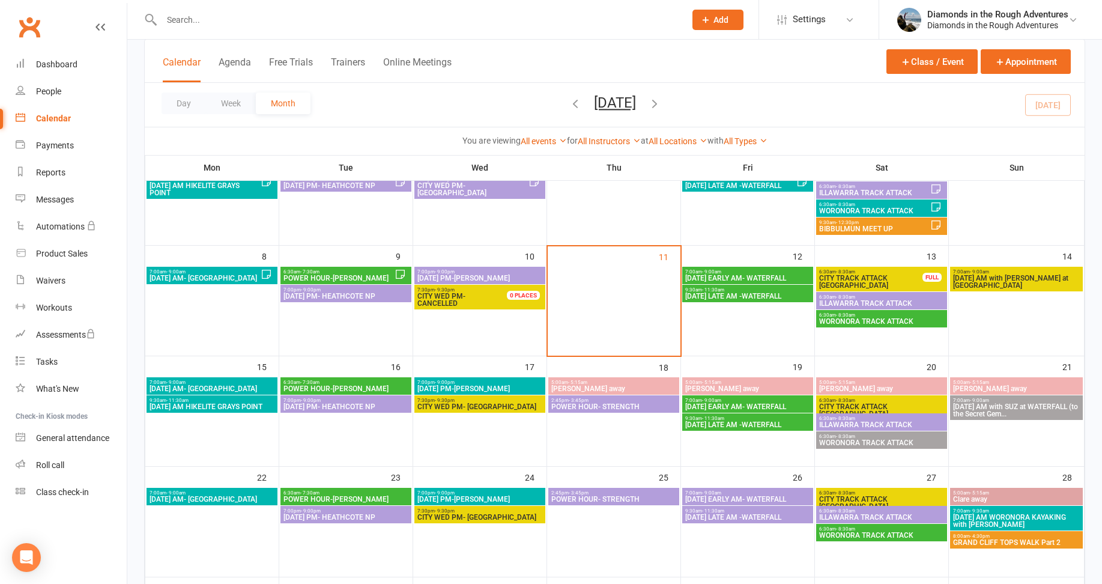
click at [227, 406] on span "[DATE] AM HIKELITE GRAYS POINT" at bounding box center [212, 406] width 126 height 7
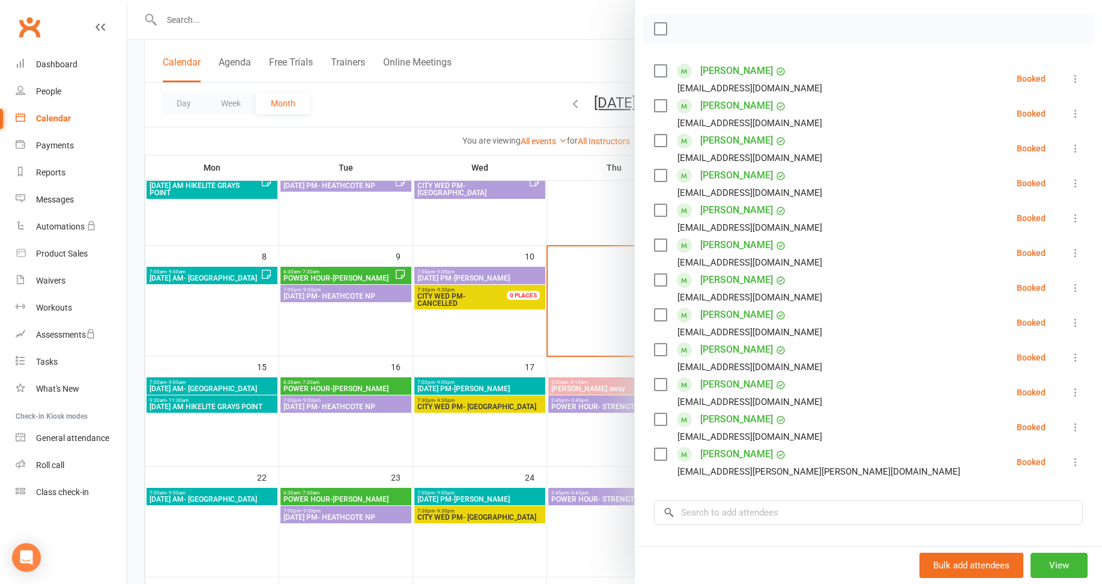
scroll to position [180, 0]
click at [192, 445] on div at bounding box center [614, 292] width 975 height 584
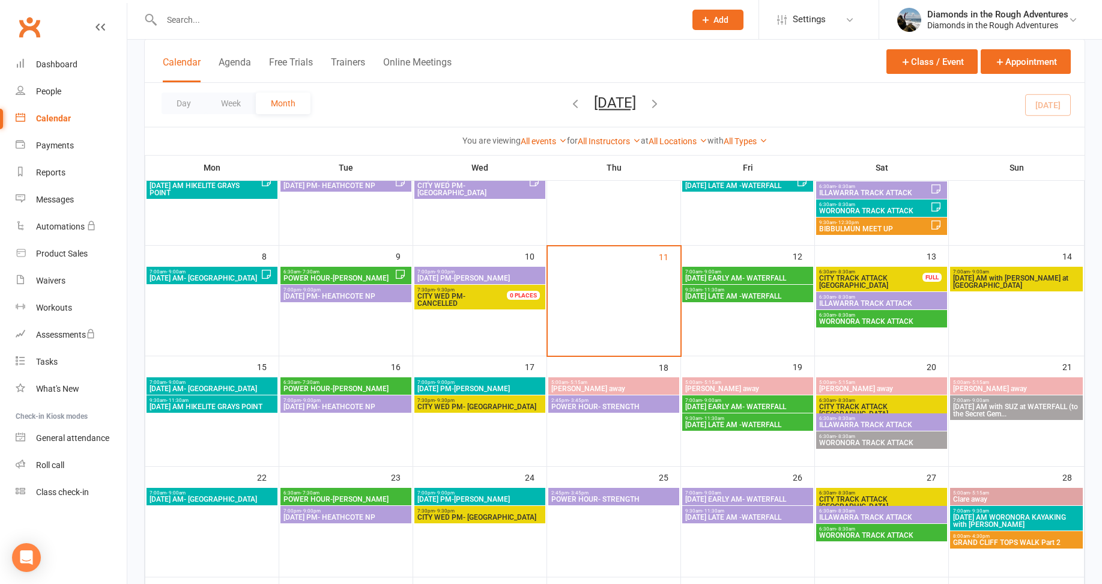
click at [780, 273] on span "7:00am - 9:00am" at bounding box center [748, 271] width 126 height 5
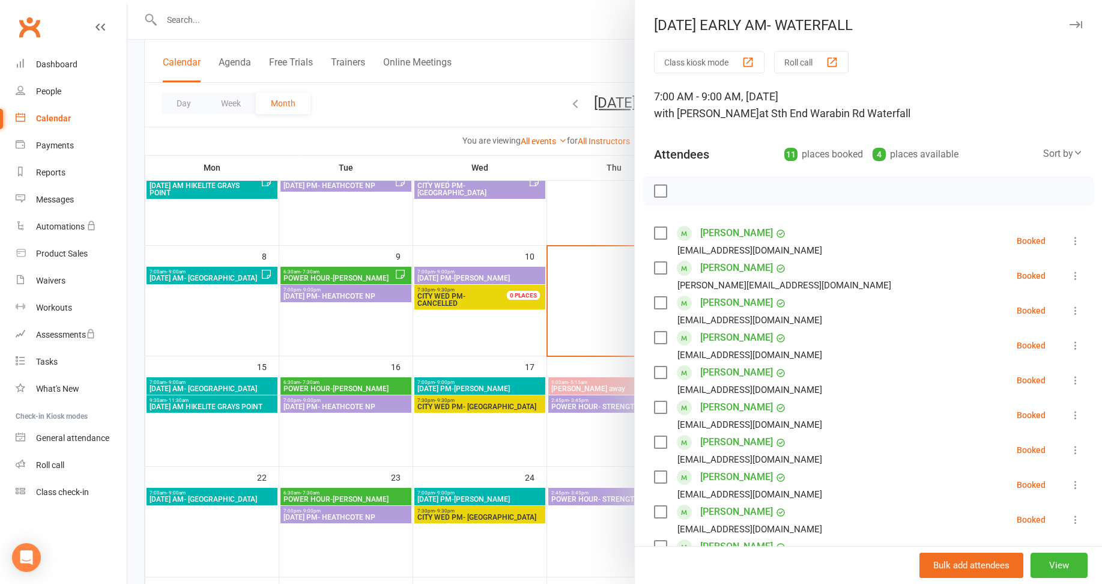
click at [735, 236] on link "[PERSON_NAME]" at bounding box center [736, 232] width 73 height 19
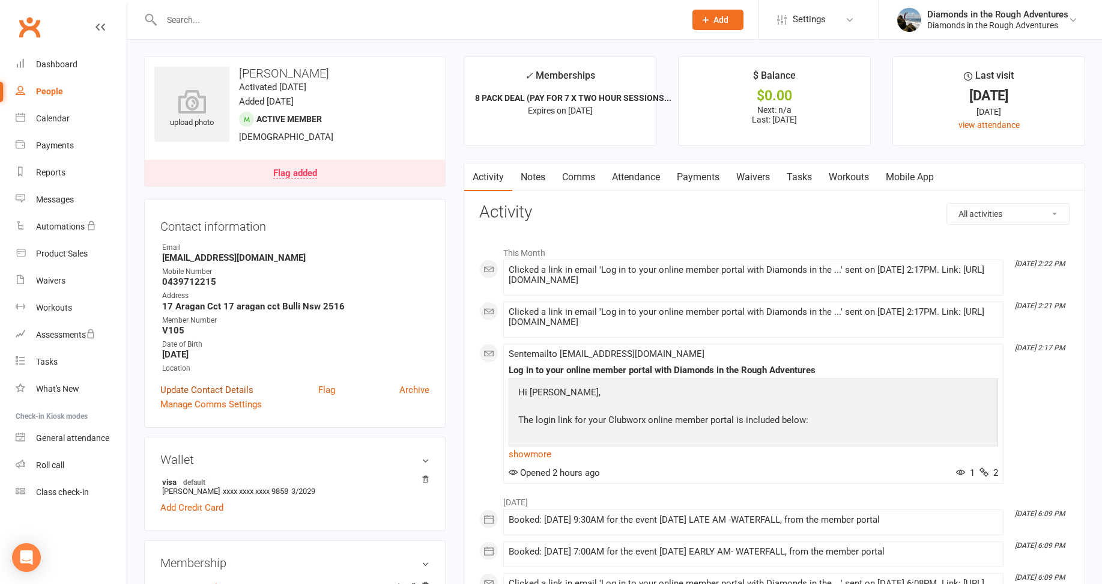
click at [229, 389] on link "Update Contact Details" at bounding box center [206, 390] width 93 height 14
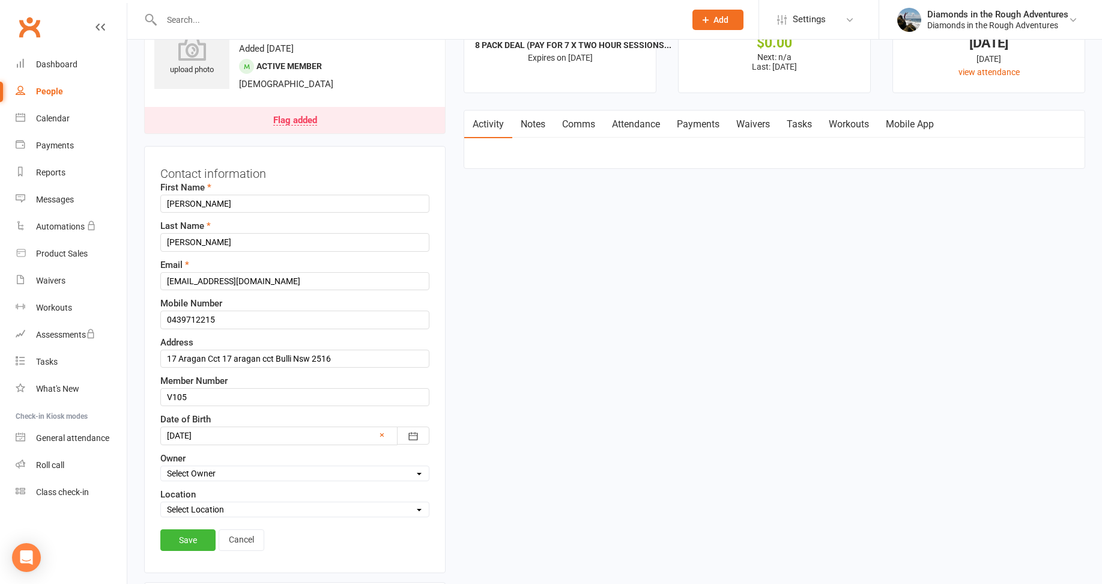
scroll to position [56, 0]
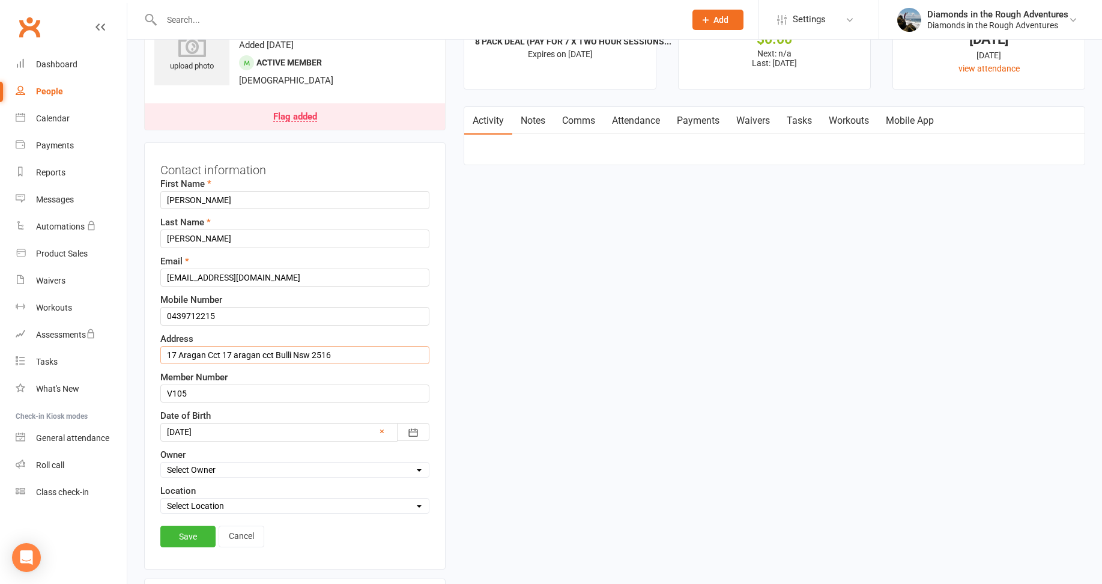
drag, startPoint x: 273, startPoint y: 352, endPoint x: 223, endPoint y: 349, distance: 50.0
click at [223, 349] on input "17 Aragan Cct 17 aragan cct Bulli Nsw 2516" at bounding box center [294, 355] width 269 height 18
type input "[STREET_ADDRESS]"
click at [189, 530] on link "Save" at bounding box center [187, 537] width 55 height 22
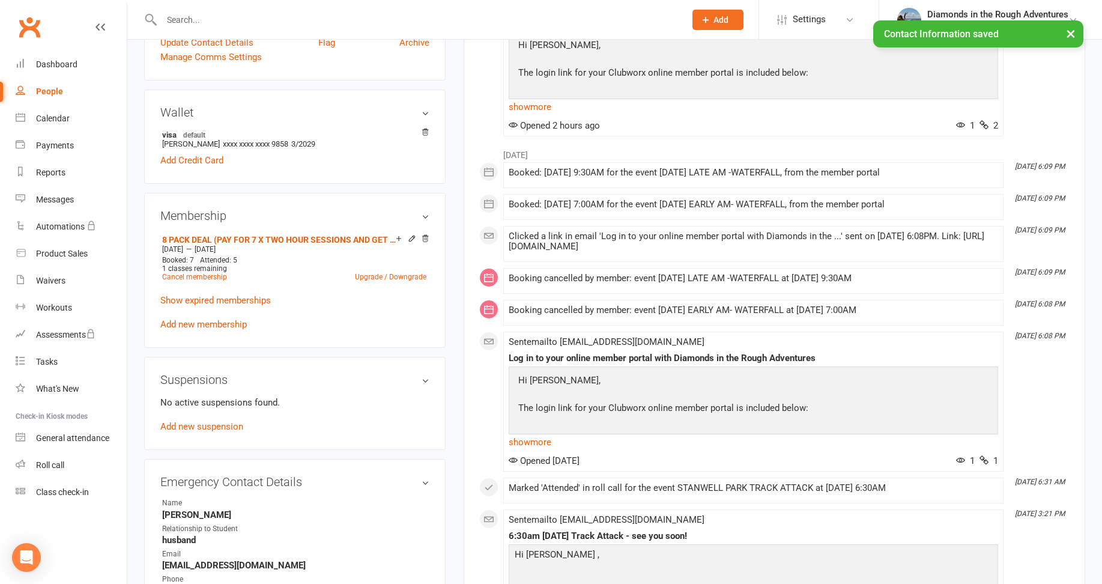
scroll to position [357, 0]
